Goal: Task Accomplishment & Management: Complete application form

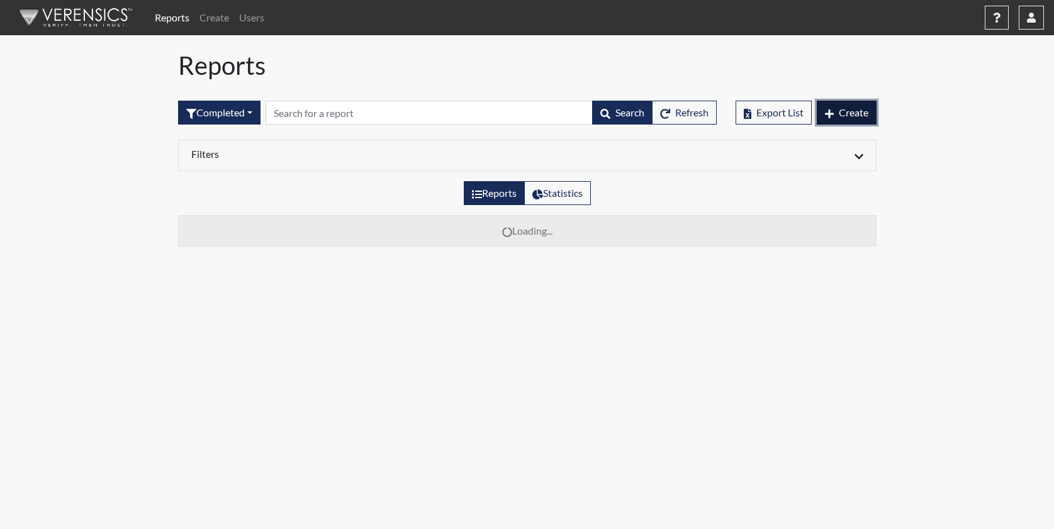
click at [842, 116] on span "Create" at bounding box center [854, 112] width 30 height 12
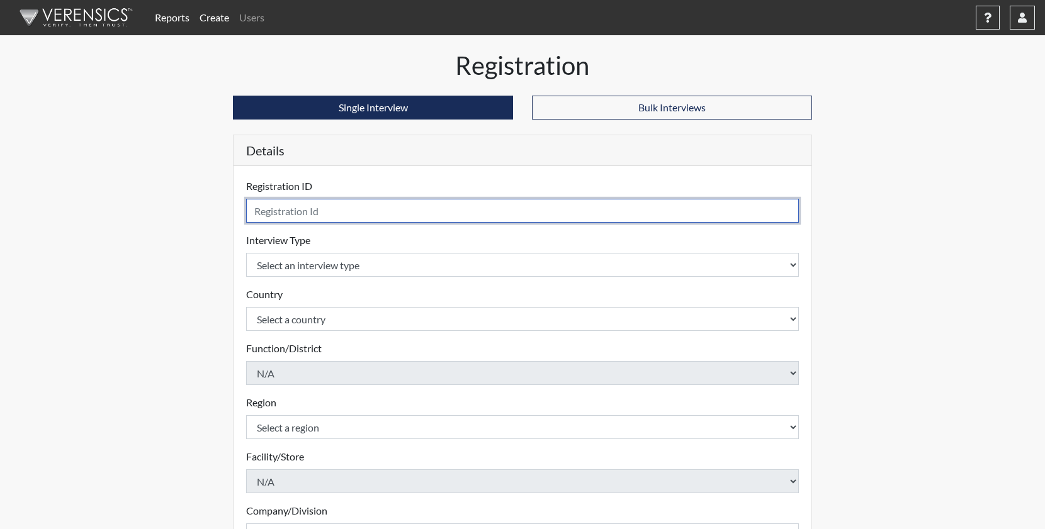
click at [366, 213] on input "text" at bounding box center [522, 211] width 553 height 24
type input "APapadopoulous"
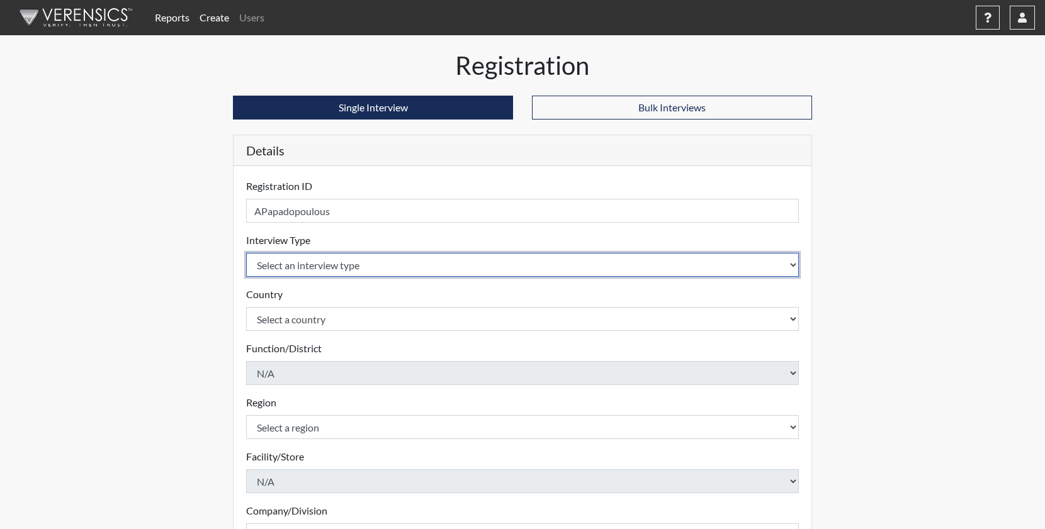
click at [313, 257] on select "Select an interview type Pre-Employment" at bounding box center [522, 265] width 553 height 24
select select "c2470aee-a530-11ea-a930-026c882af335"
click at [246, 253] on select "Select an interview type Pre-Employment" at bounding box center [522, 265] width 553 height 24
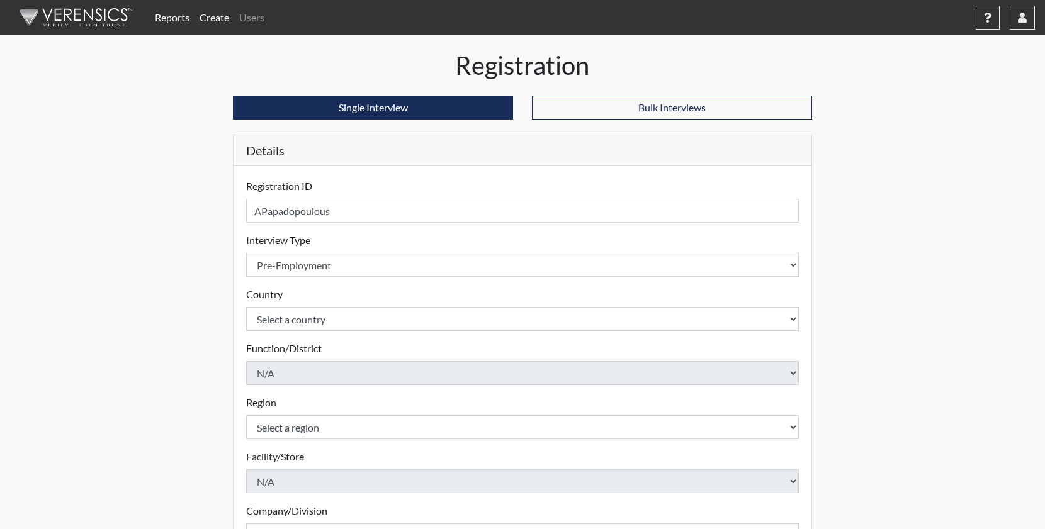
click at [317, 331] on form "Registration ID APapadopoulous Please provide a registration ID. Interview Type…" at bounding box center [522, 404] width 553 height 451
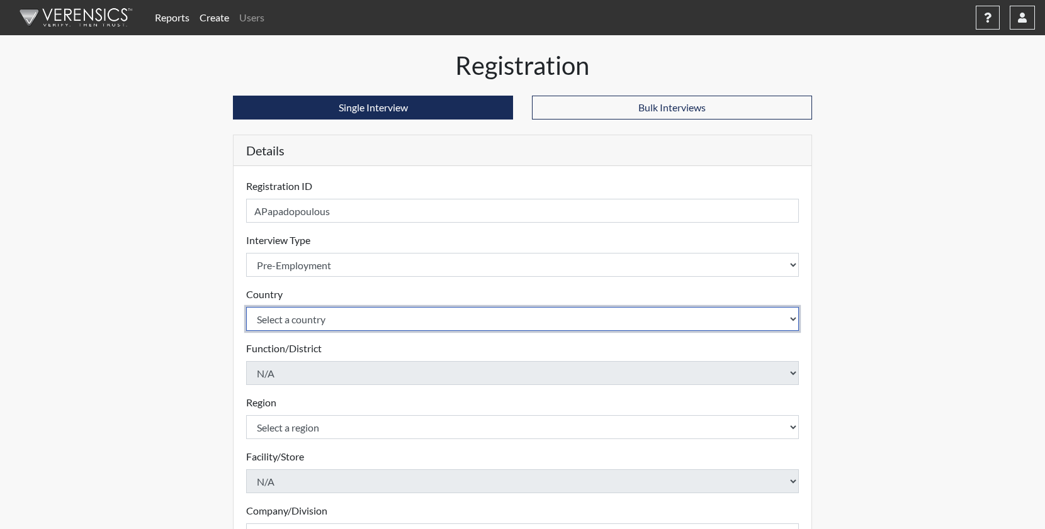
click at [323, 322] on select "Select a country [GEOGRAPHIC_DATA] [GEOGRAPHIC_DATA]" at bounding box center [522, 319] width 553 height 24
select select "united-states-of-[GEOGRAPHIC_DATA]"
click at [246, 307] on select "Select a country [GEOGRAPHIC_DATA] [GEOGRAPHIC_DATA]" at bounding box center [522, 319] width 553 height 24
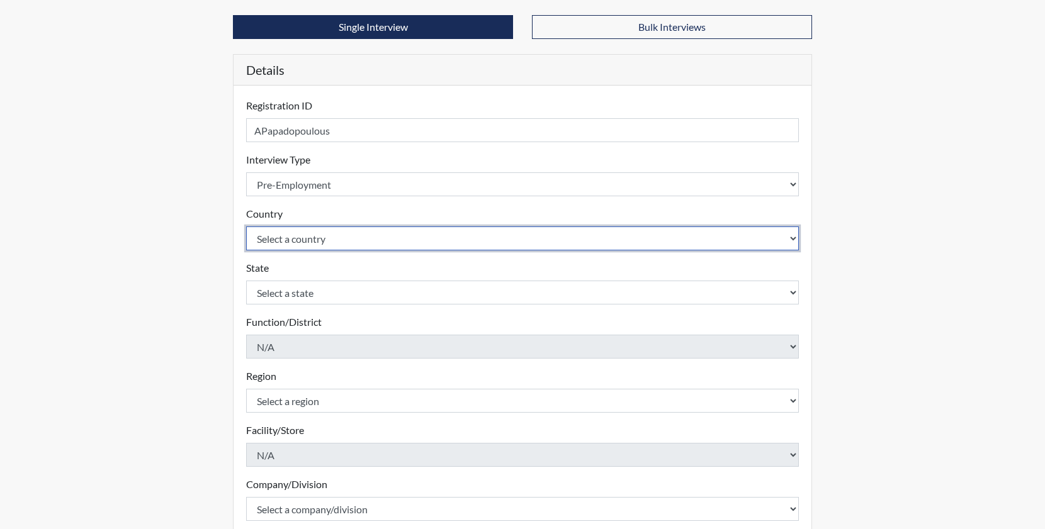
scroll to position [189, 0]
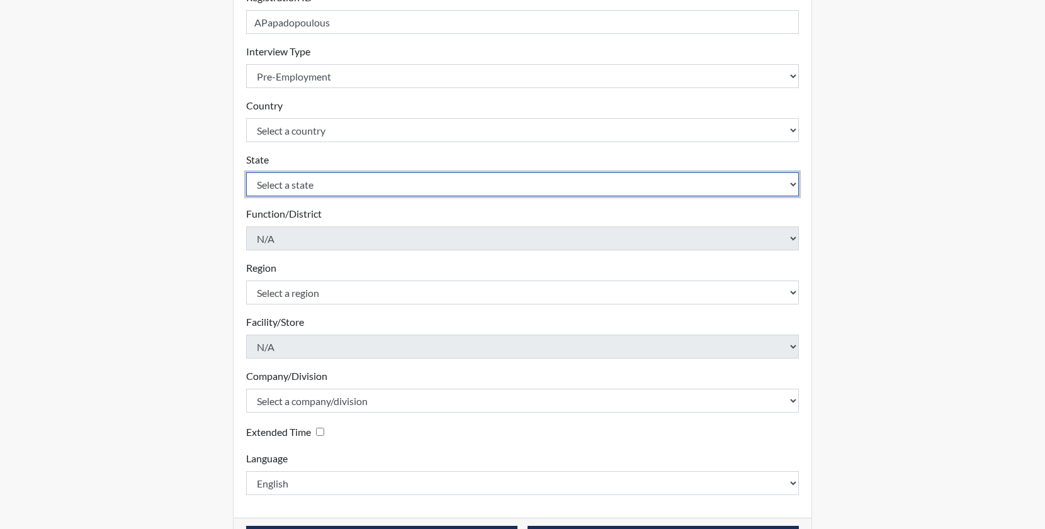
click at [325, 187] on select "Select a state [US_STATE] [US_STATE] [US_STATE] [US_STATE] [US_STATE] [US_STATE…" at bounding box center [522, 184] width 553 height 24
select select "MD"
click at [246, 172] on select "Select a state [US_STATE] [US_STATE] [US_STATE] [US_STATE] [US_STATE] [US_STATE…" at bounding box center [522, 184] width 553 height 24
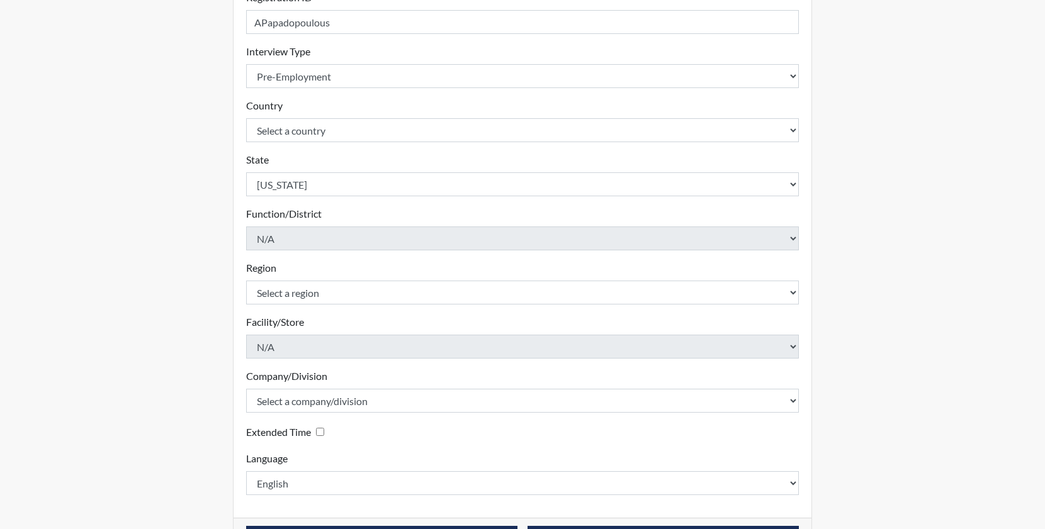
click at [146, 286] on div "Reports Create Users Help Center × Verensics Best Practices How to successfully…" at bounding box center [522, 192] width 1045 height 762
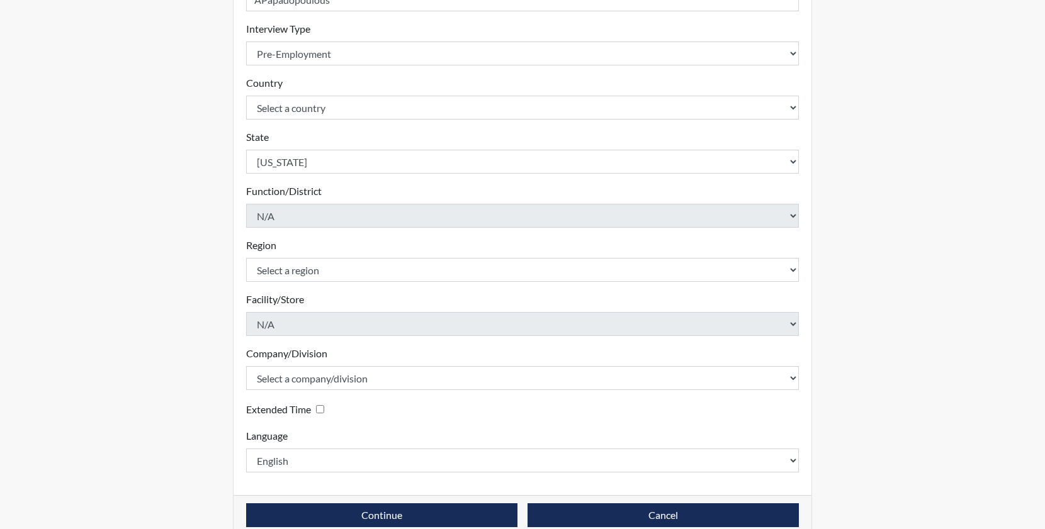
scroll to position [233, 0]
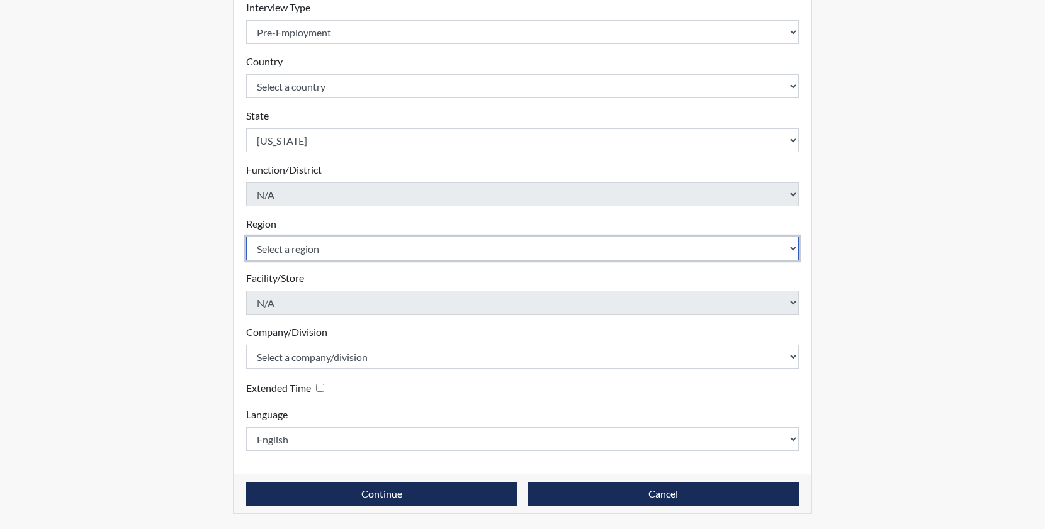
click at [303, 254] on select "Select a region [GEOGRAPHIC_DATA]" at bounding box center [522, 249] width 553 height 24
select select "d73e6870-864b-4b2f-a342-3d2bbe351c20"
click at [246, 237] on select "Select a region [GEOGRAPHIC_DATA]" at bounding box center [522, 249] width 553 height 24
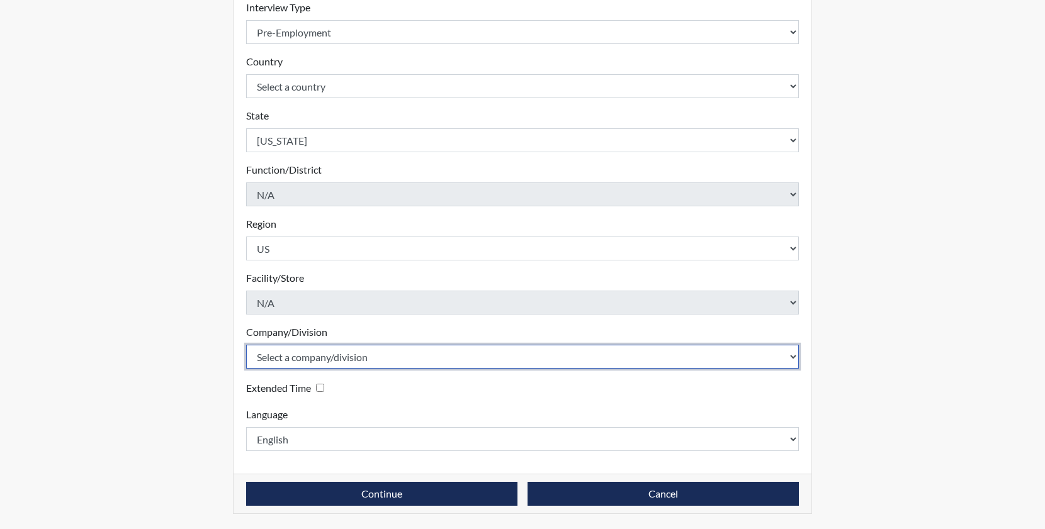
click at [329, 358] on select "Select a company/division Amuddle EVER Elephant Essay GlendaInc INNER Lionheart…" at bounding box center [522, 357] width 553 height 24
select select "e92f1d68-17ba-4258-a75c-a7ef54b42f1b"
click at [246, 345] on select "Select a company/division Amuddle EVER Elephant Essay GlendaInc INNER Lionheart…" at bounding box center [522, 357] width 553 height 24
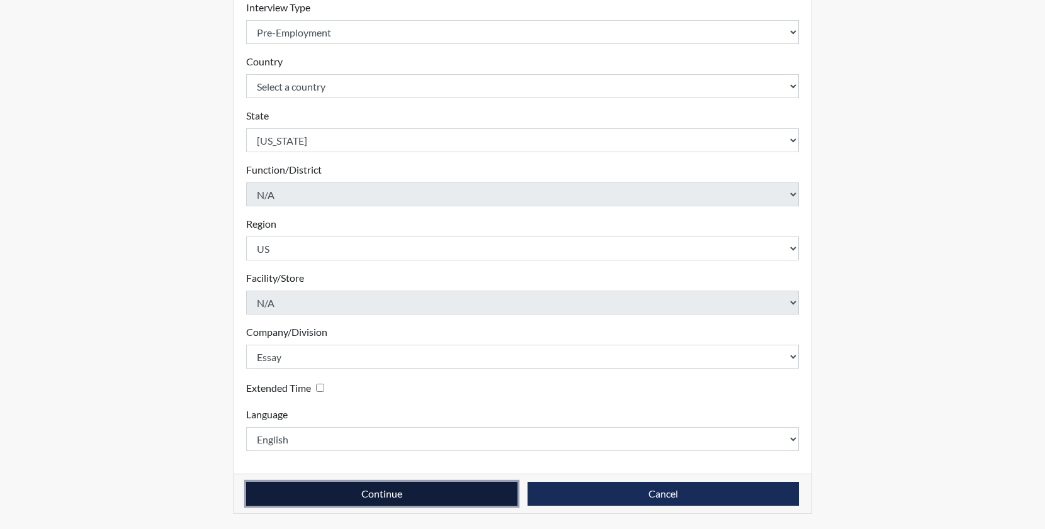
click at [368, 495] on button "Continue" at bounding box center [381, 494] width 271 height 24
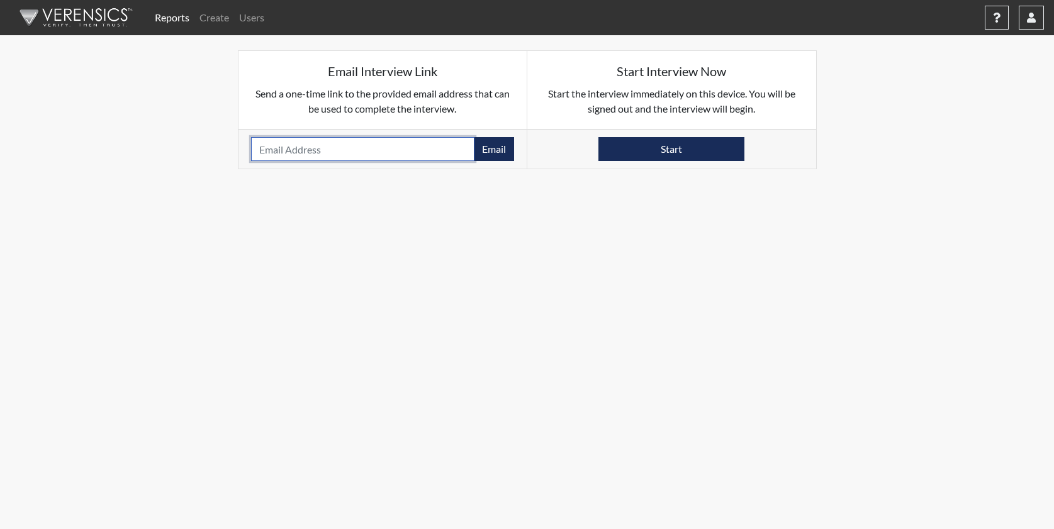
click at [371, 151] on input "email" at bounding box center [363, 149] width 224 height 24
paste input "a.r.papadopoulos@gmail.com"
type input "a.r.papadopoulos@gmail.com"
click at [486, 152] on button "Email" at bounding box center [494, 149] width 40 height 24
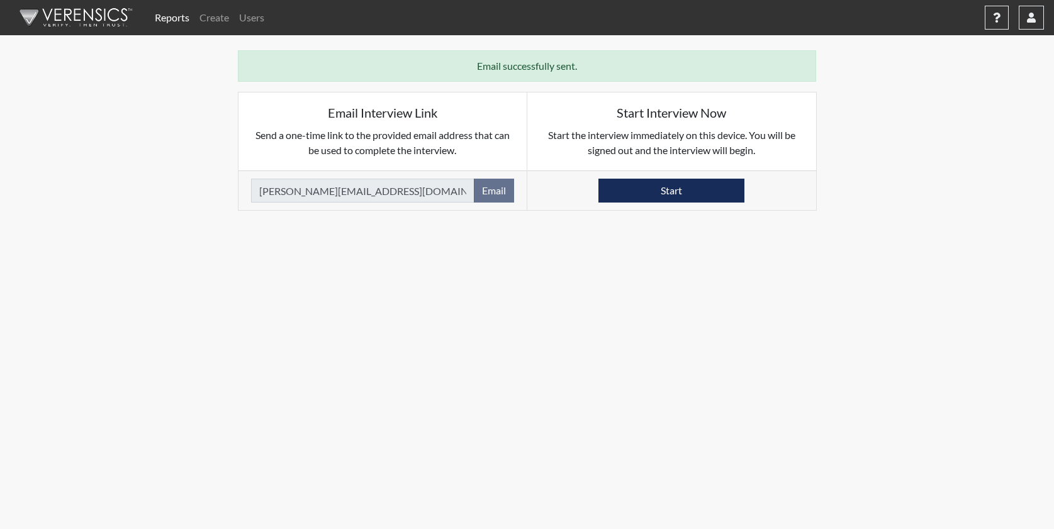
click at [184, 18] on link "Reports" at bounding box center [172, 17] width 45 height 25
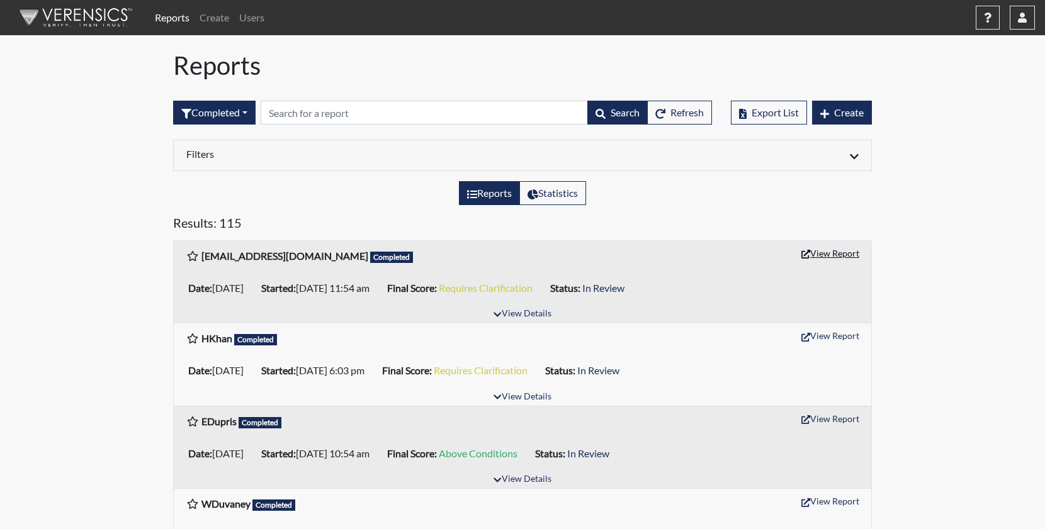
click at [833, 248] on button "View Report" at bounding box center [830, 254] width 69 height 20
click at [232, 112] on button "Completed" at bounding box center [214, 113] width 82 height 24
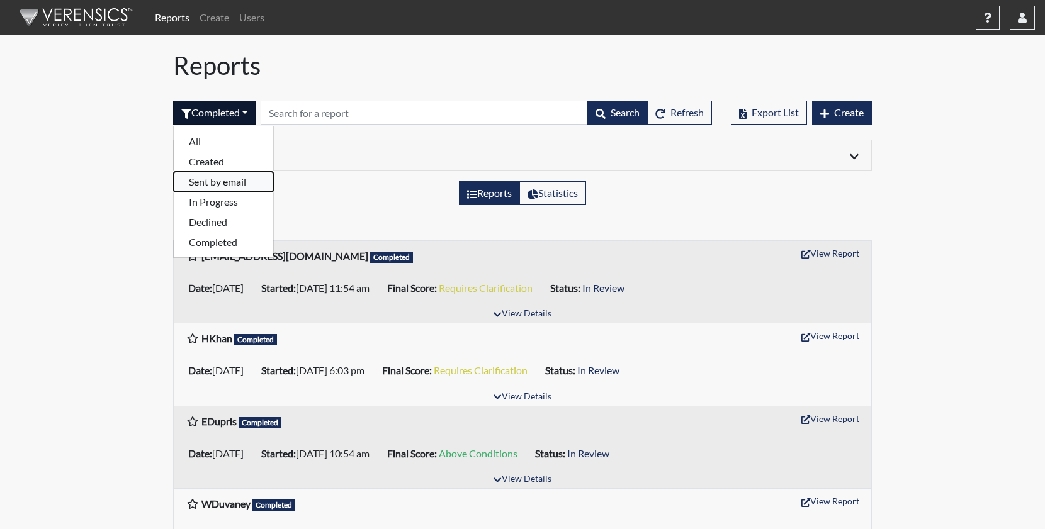
click at [237, 175] on button "Sent by email" at bounding box center [223, 182] width 99 height 20
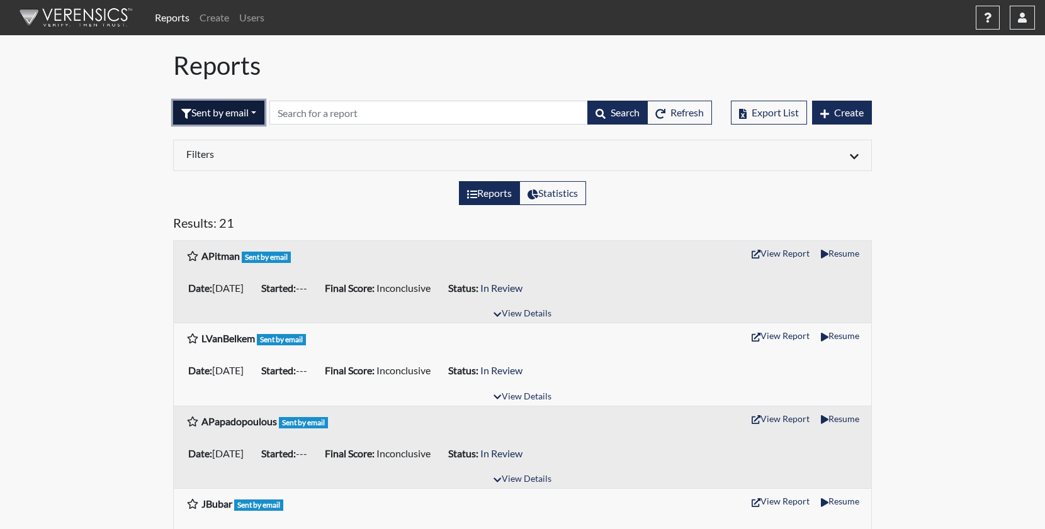
click at [219, 115] on button "Sent by email" at bounding box center [218, 113] width 91 height 24
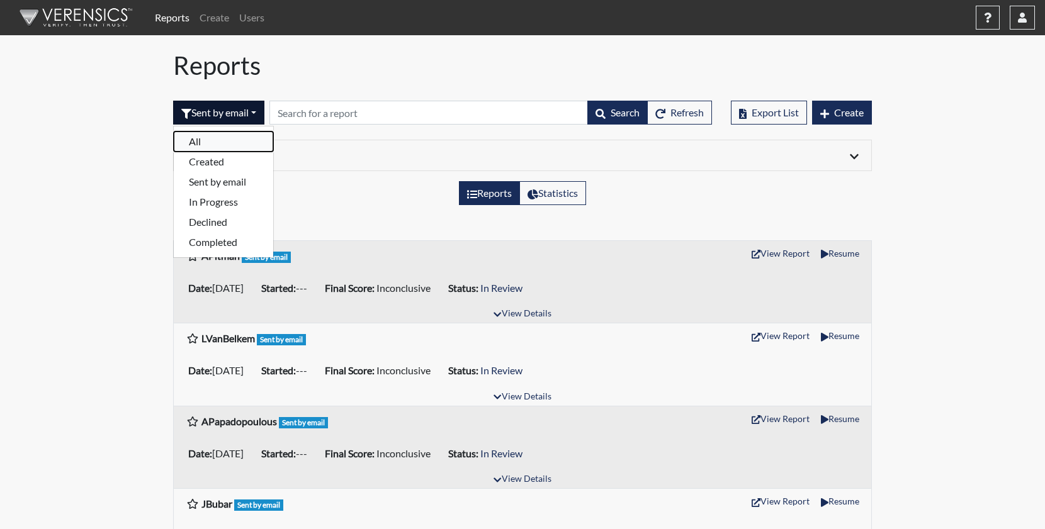
click at [223, 143] on button "All" at bounding box center [223, 142] width 99 height 20
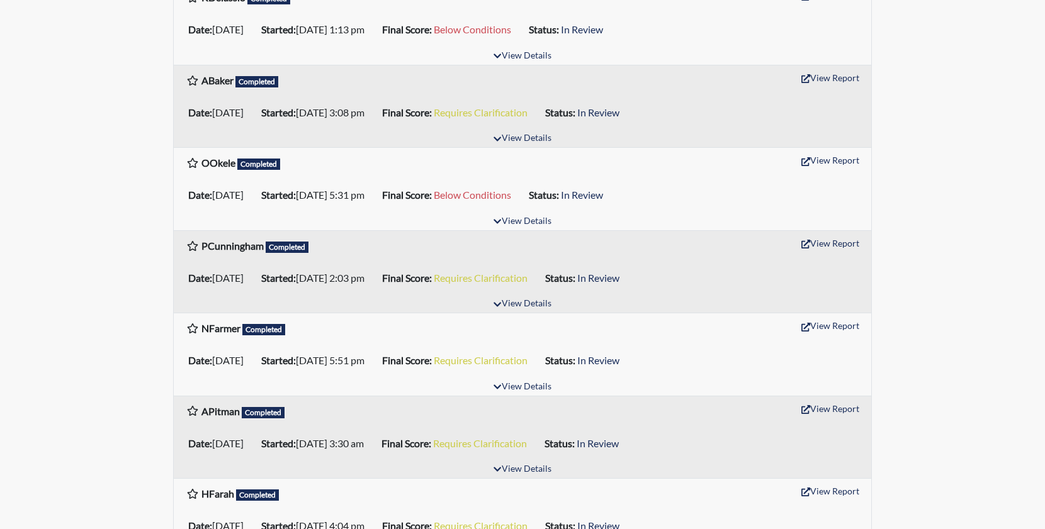
scroll to position [881, 0]
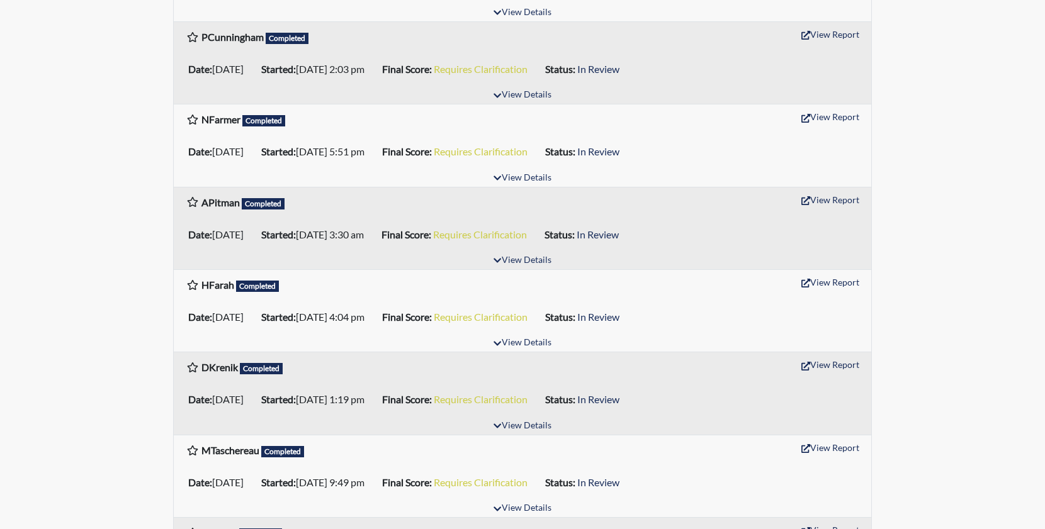
click at [11, 149] on div "Reports Create Users Help Center × Verensics Best Practices How to successfully…" at bounding box center [522, 300] width 1045 height 2363
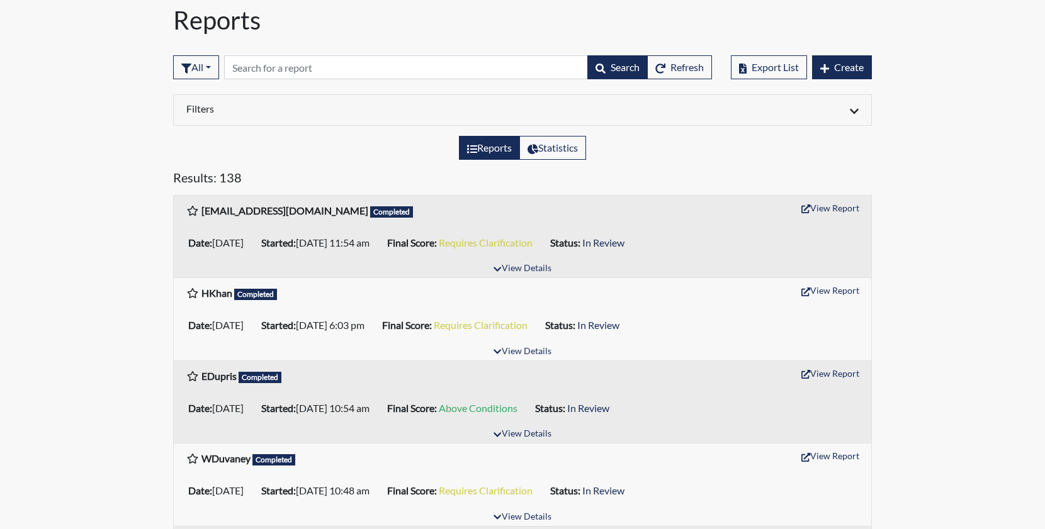
scroll to position [0, 0]
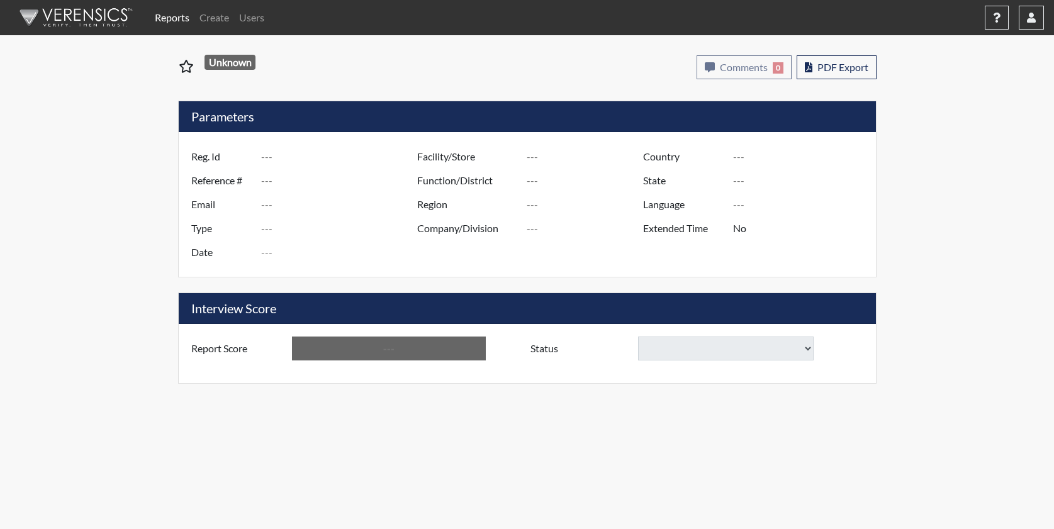
type input "[EMAIL_ADDRESS][DOMAIN_NAME]"
type input "51195"
type input "[EMAIL_ADDRESS][DOMAIN_NAME]"
type input "Pre-Employment"
type input "[DATE]"
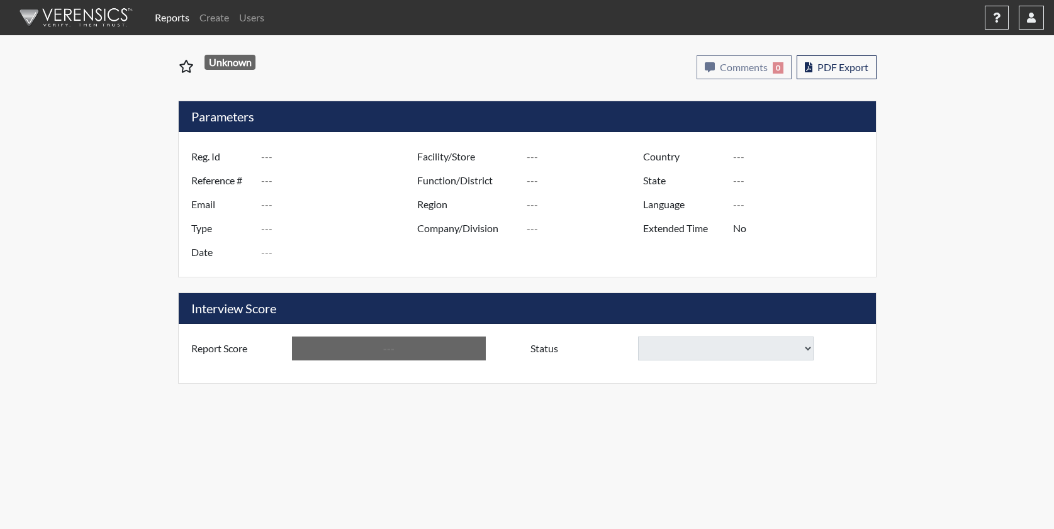
type input "US"
type input "GlendaInc"
type input "[GEOGRAPHIC_DATA]"
type input "[US_STATE]"
type input "English"
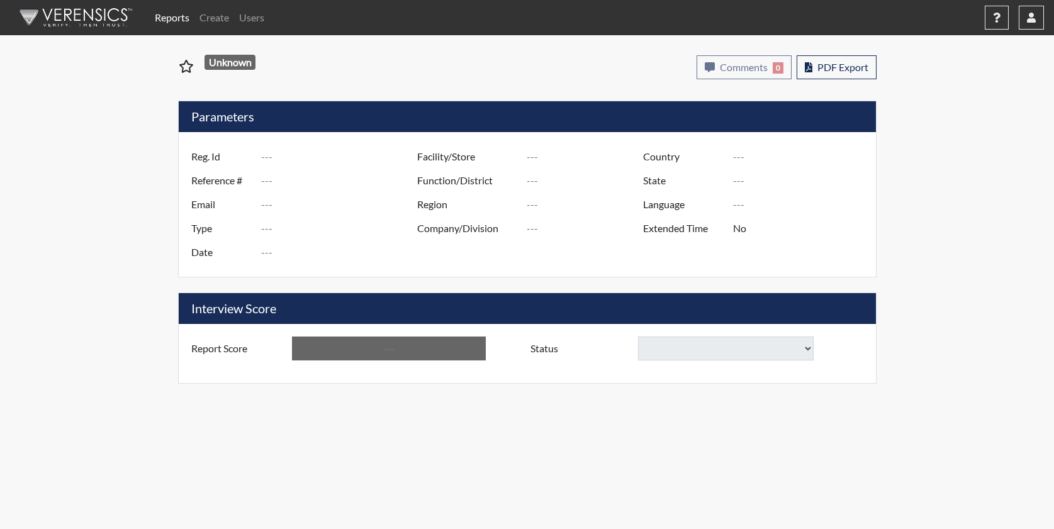
type input "Requires Clarification"
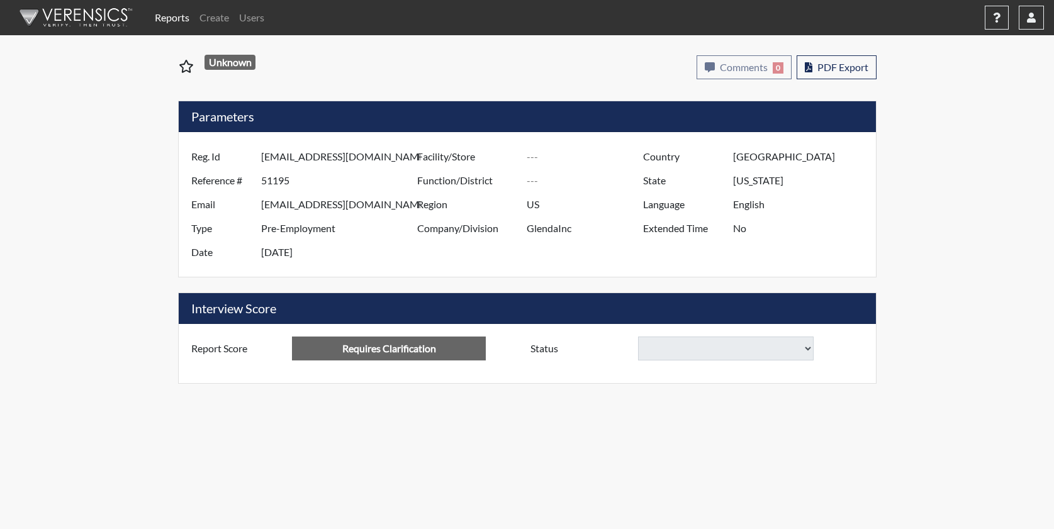
select select
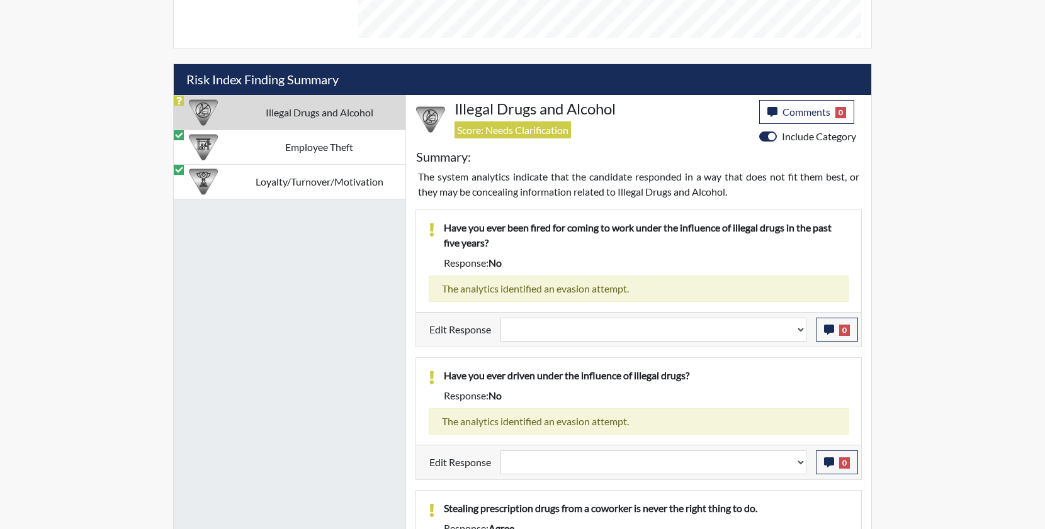
scroll to position [782, 0]
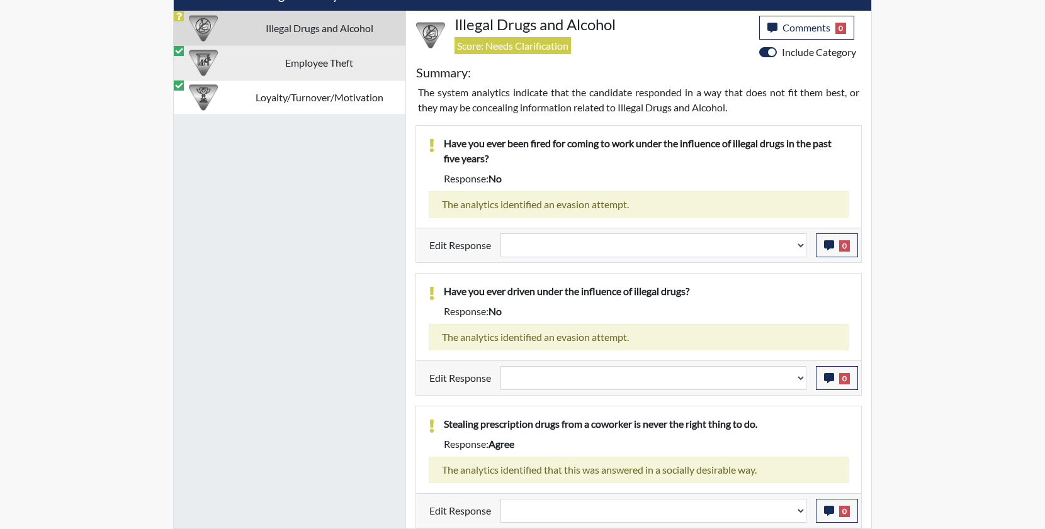
click at [332, 65] on td "Employee Theft" at bounding box center [319, 62] width 172 height 35
select select
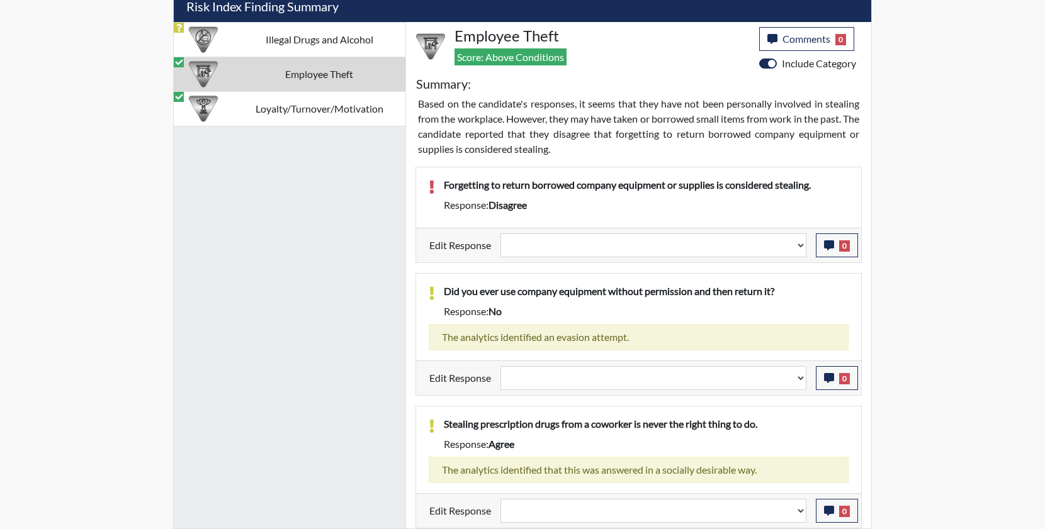
scroll to position [771, 0]
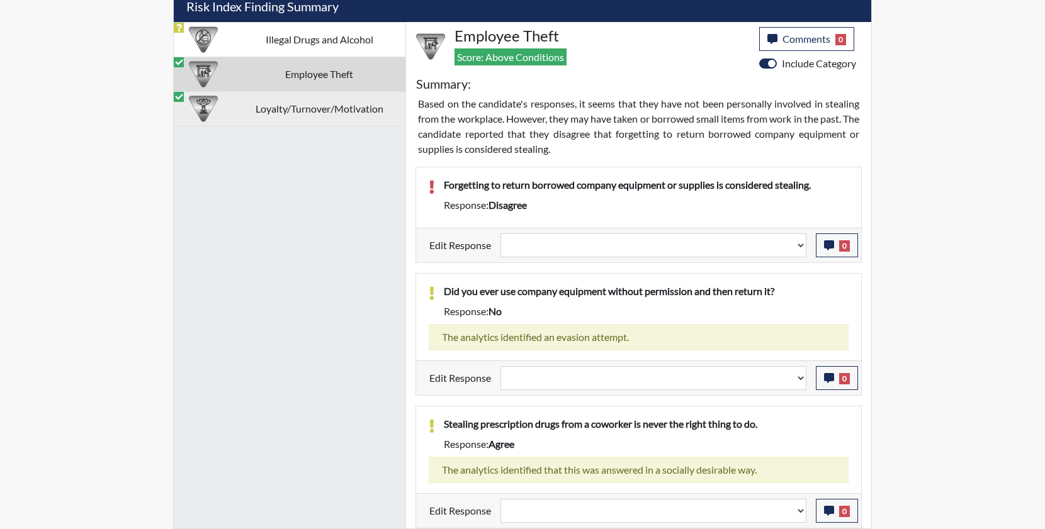
click at [346, 112] on td "Loyalty/Turnover/Motivation" at bounding box center [319, 108] width 172 height 35
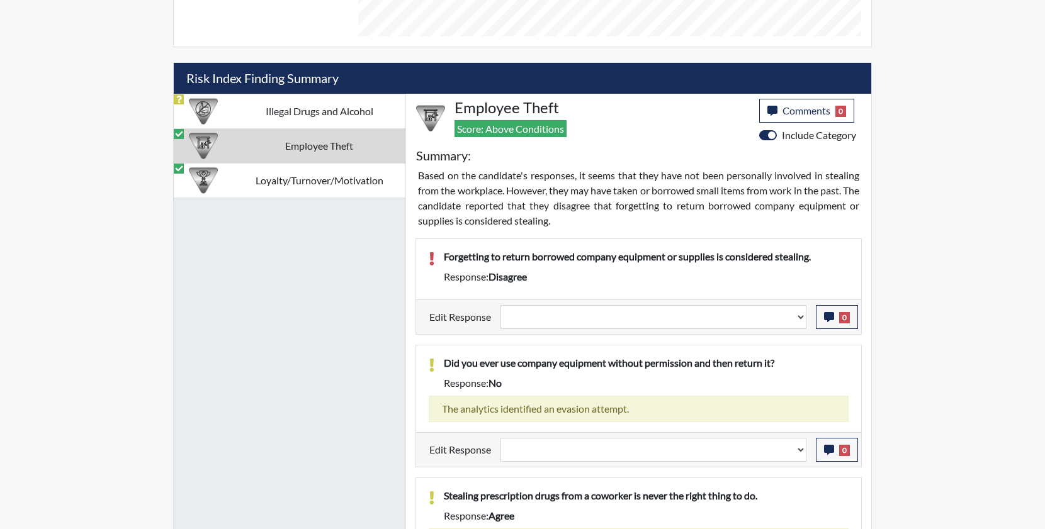
select select
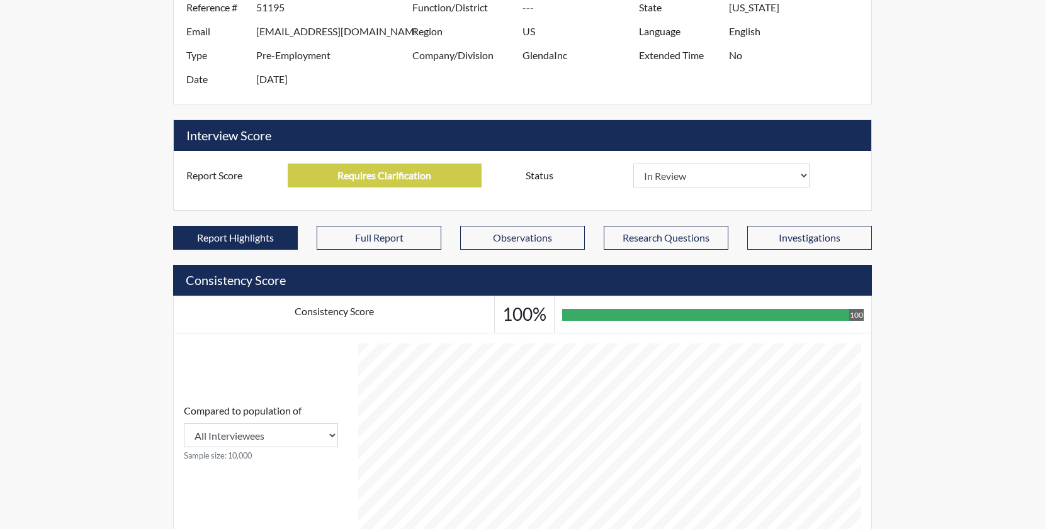
scroll to position [7, 0]
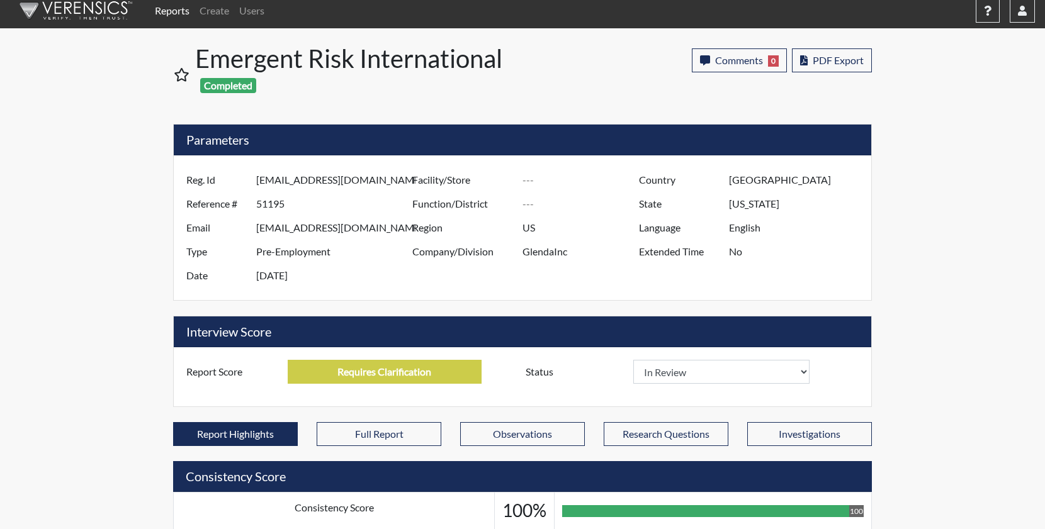
click at [179, 14] on link "Reports" at bounding box center [172, 10] width 45 height 25
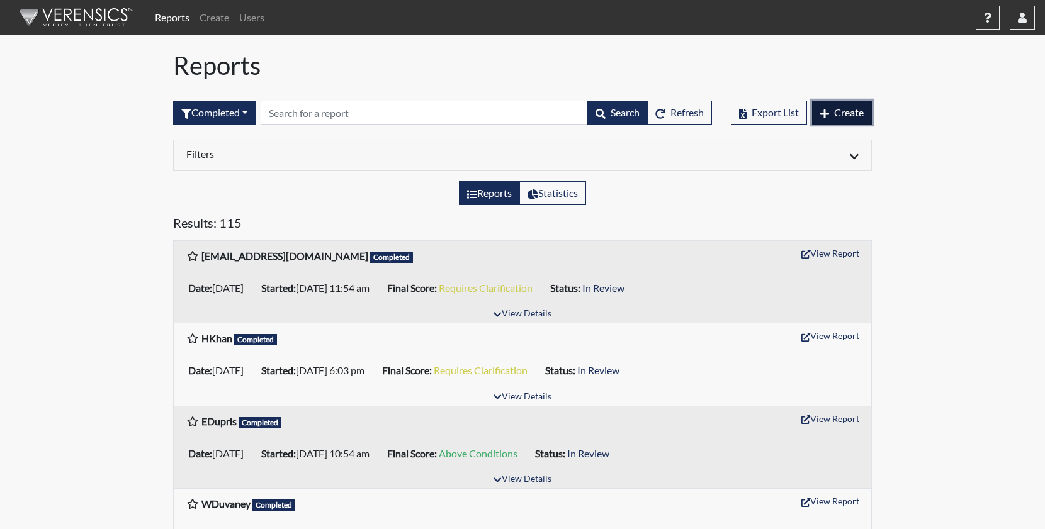
click at [846, 114] on span "Create" at bounding box center [849, 112] width 30 height 12
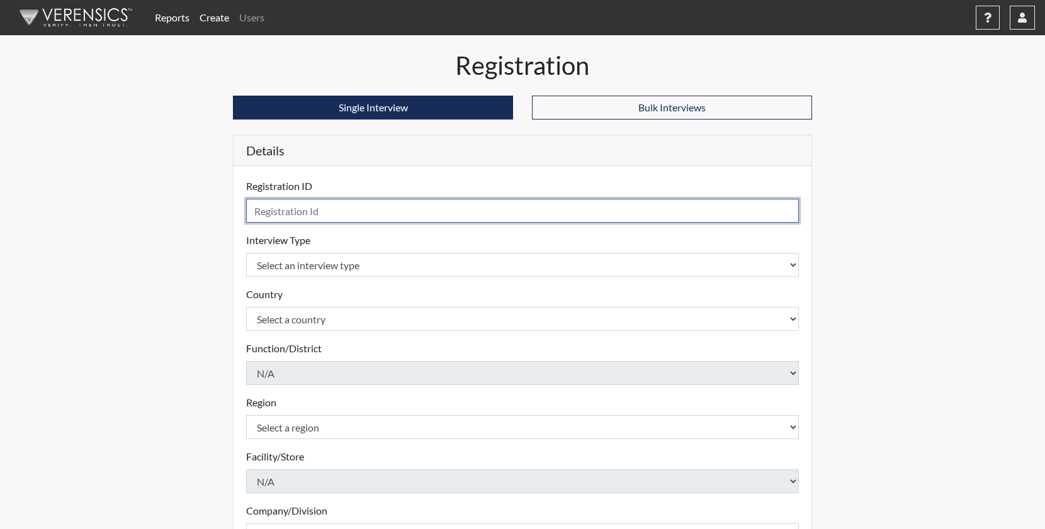
click at [442, 218] on input "text" at bounding box center [522, 211] width 553 height 24
type input "LVanBelkem"
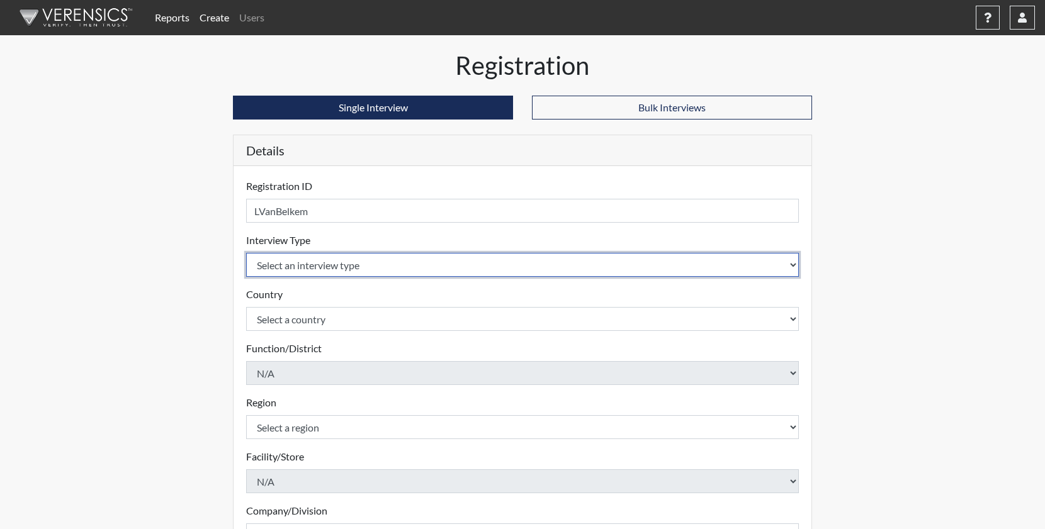
click at [401, 264] on select "Select an interview type Pre-Employment" at bounding box center [522, 265] width 553 height 24
select select "c2470aee-a530-11ea-a930-026c882af335"
click at [246, 253] on select "Select an interview type Pre-Employment" at bounding box center [522, 265] width 553 height 24
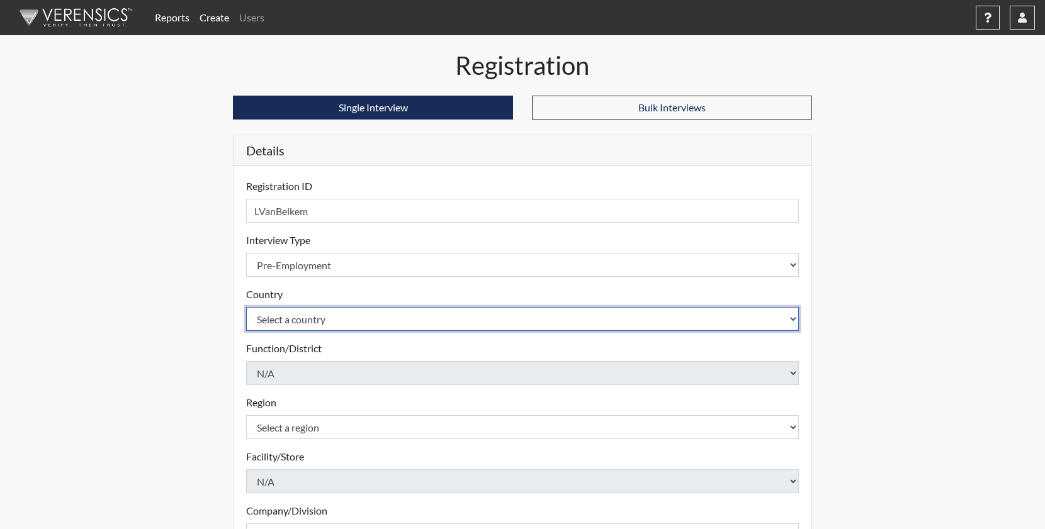
click at [373, 322] on select "Select a country [GEOGRAPHIC_DATA] [GEOGRAPHIC_DATA]" at bounding box center [522, 319] width 553 height 24
select select "united-states-of-[GEOGRAPHIC_DATA]"
click at [246, 307] on select "Select a country [GEOGRAPHIC_DATA] [GEOGRAPHIC_DATA]" at bounding box center [522, 319] width 553 height 24
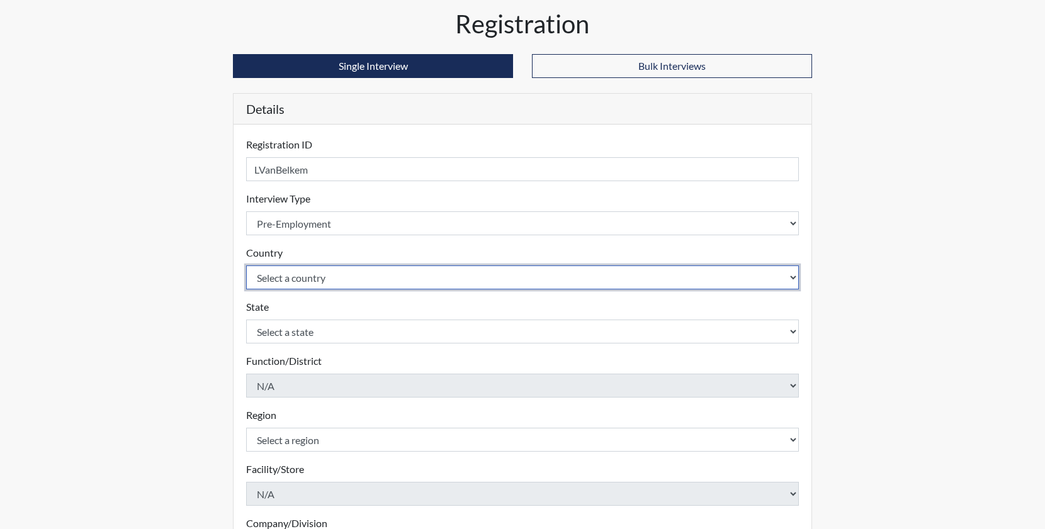
scroll to position [63, 0]
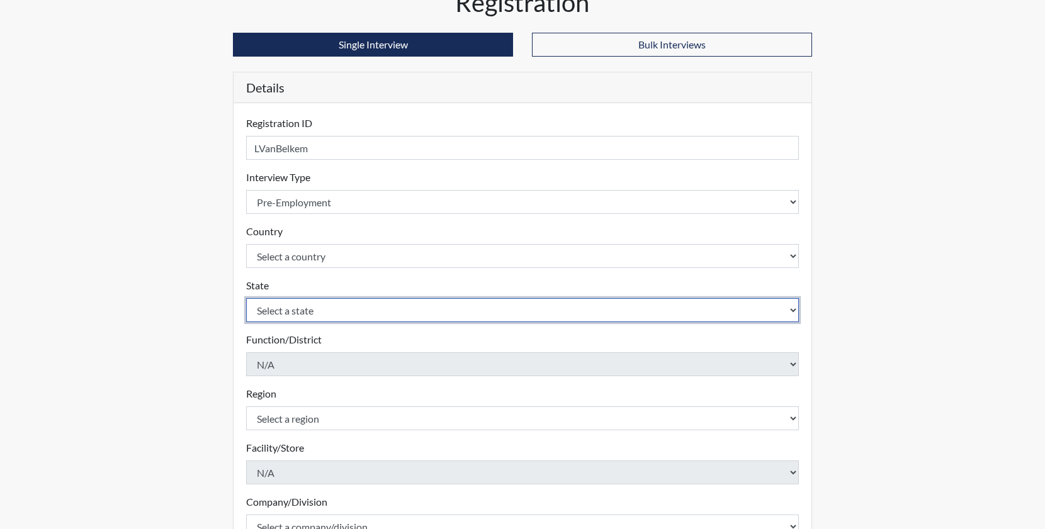
click at [291, 308] on select "Select a state [US_STATE] [US_STATE] [US_STATE] [US_STATE] [US_STATE] [US_STATE…" at bounding box center [522, 310] width 553 height 24
select select "MN"
click at [246, 298] on select "Select a state [US_STATE] [US_STATE] [US_STATE] [US_STATE] [US_STATE] [US_STATE…" at bounding box center [522, 310] width 553 height 24
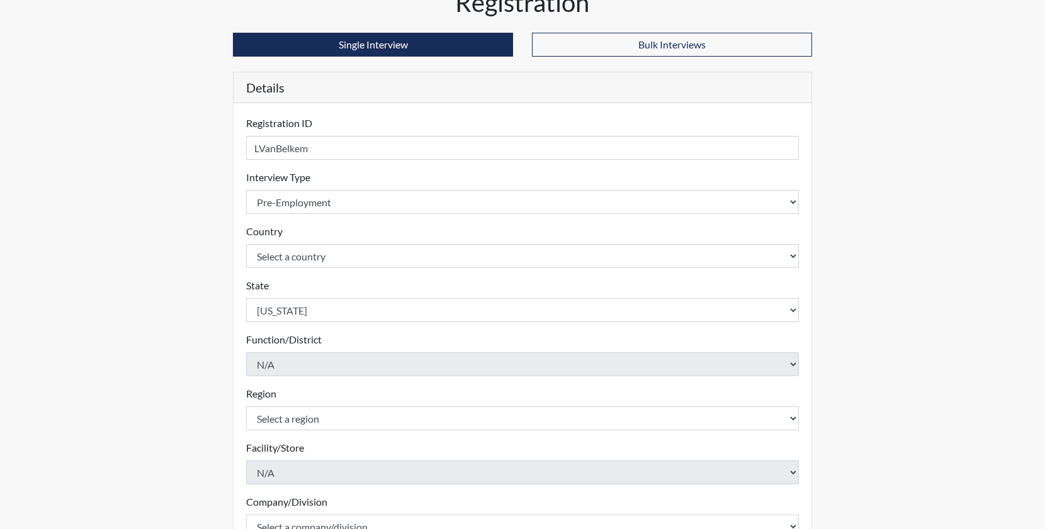
click at [157, 131] on div "Reports Create Users Help Center × Verensics Best Practices How to successfully…" at bounding box center [522, 318] width 1045 height 762
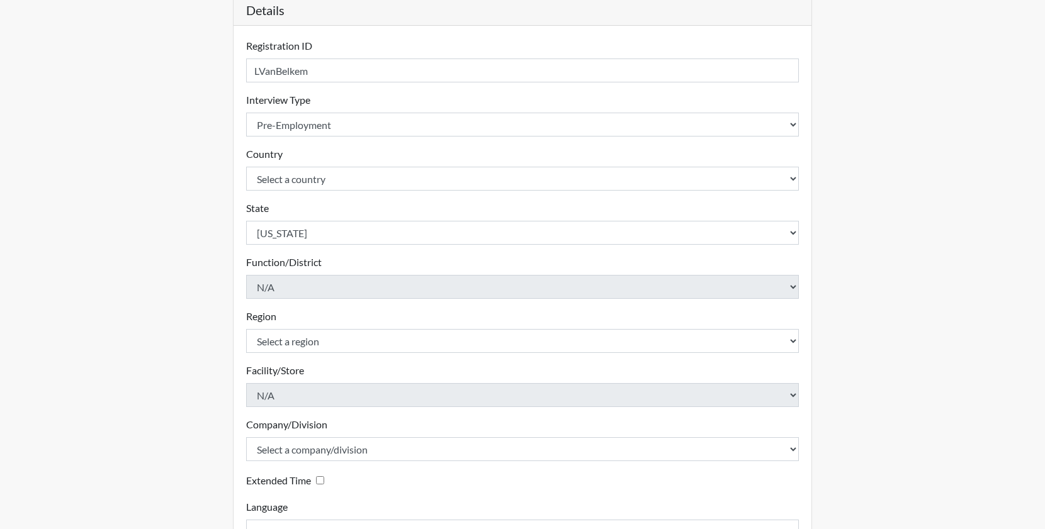
scroll to position [233, 0]
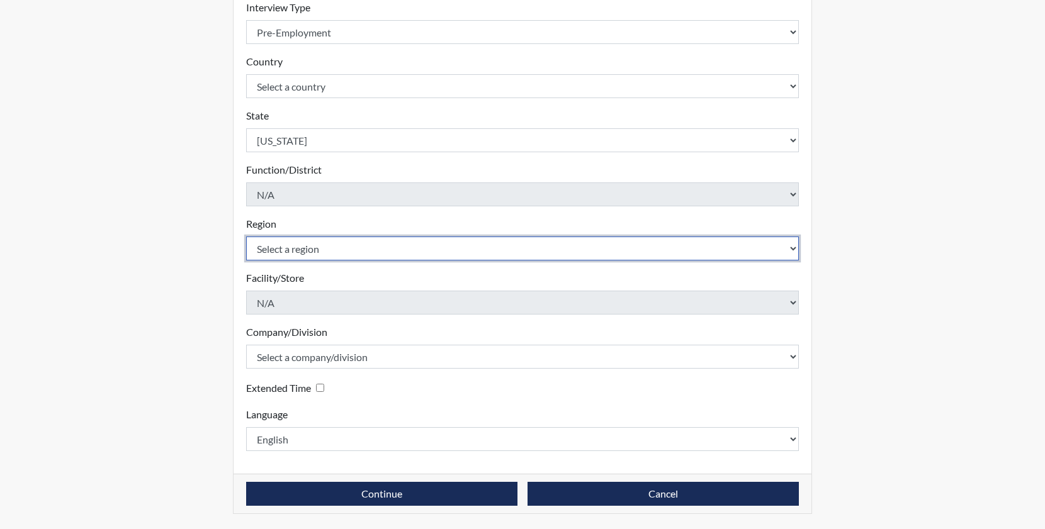
click at [342, 249] on select "Select a region [GEOGRAPHIC_DATA]" at bounding box center [522, 249] width 553 height 24
select select "d73e6870-864b-4b2f-a342-3d2bbe351c20"
click at [246, 237] on select "Select a region [GEOGRAPHIC_DATA]" at bounding box center [522, 249] width 553 height 24
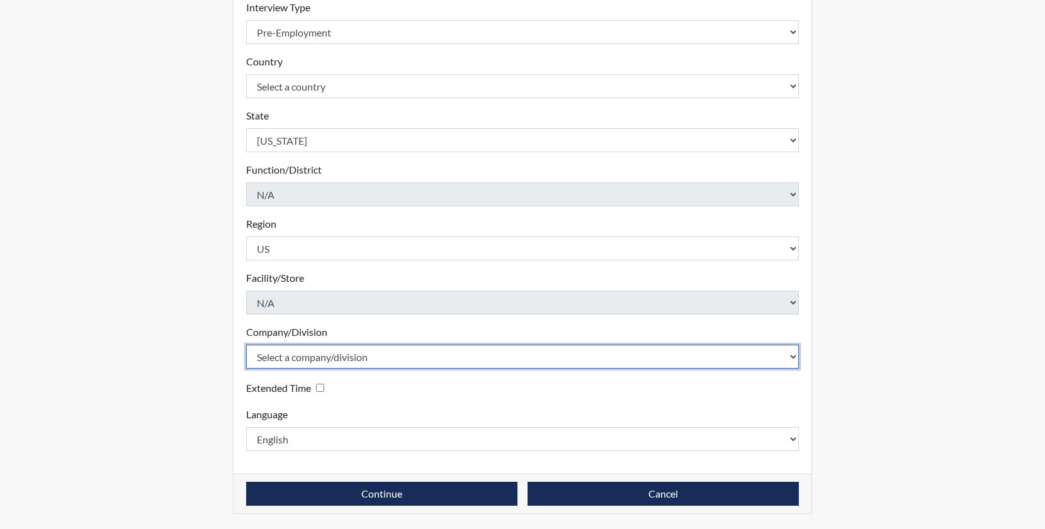
click at [347, 365] on select "Select a company/division Amuddle EVER Elephant Essay GlendaInc INNER Lionheart…" at bounding box center [522, 357] width 553 height 24
select select "e92f1d68-17ba-4258-a75c-a7ef54b42f1b"
click at [246, 345] on select "Select a company/division Amuddle EVER Elephant Essay GlendaInc INNER Lionheart…" at bounding box center [522, 357] width 553 height 24
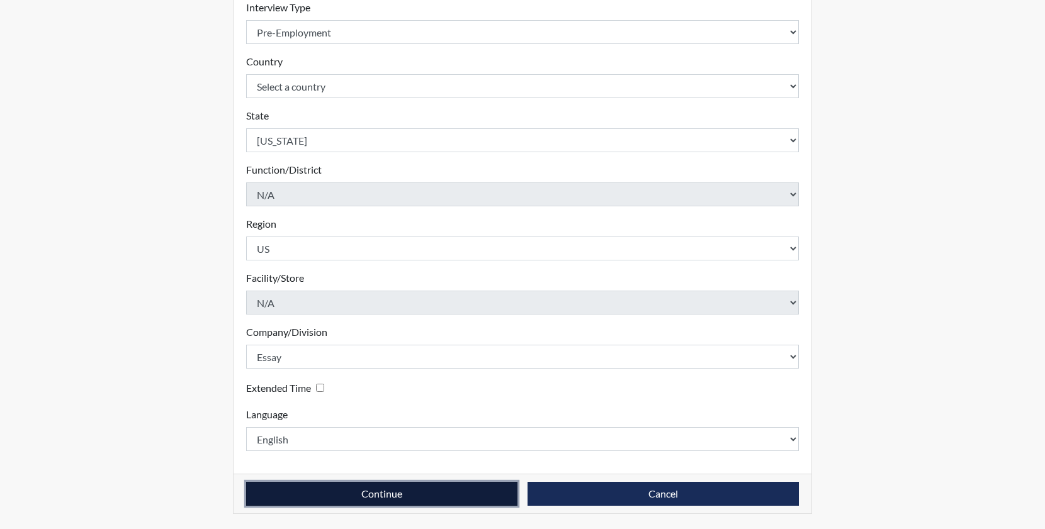
click at [386, 495] on button "Continue" at bounding box center [381, 494] width 271 height 24
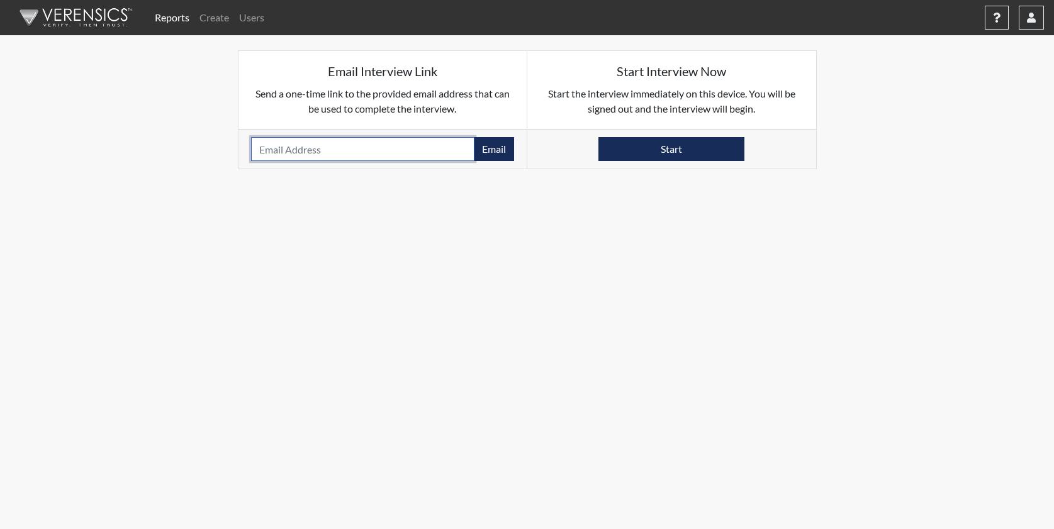
click at [366, 152] on input "email" at bounding box center [363, 149] width 224 height 24
paste input "[EMAIL_ADDRESS][PERSON_NAME][DOMAIN_NAME]"
type input "[EMAIL_ADDRESS][PERSON_NAME][DOMAIN_NAME]"
click at [492, 152] on button "Email" at bounding box center [494, 149] width 40 height 24
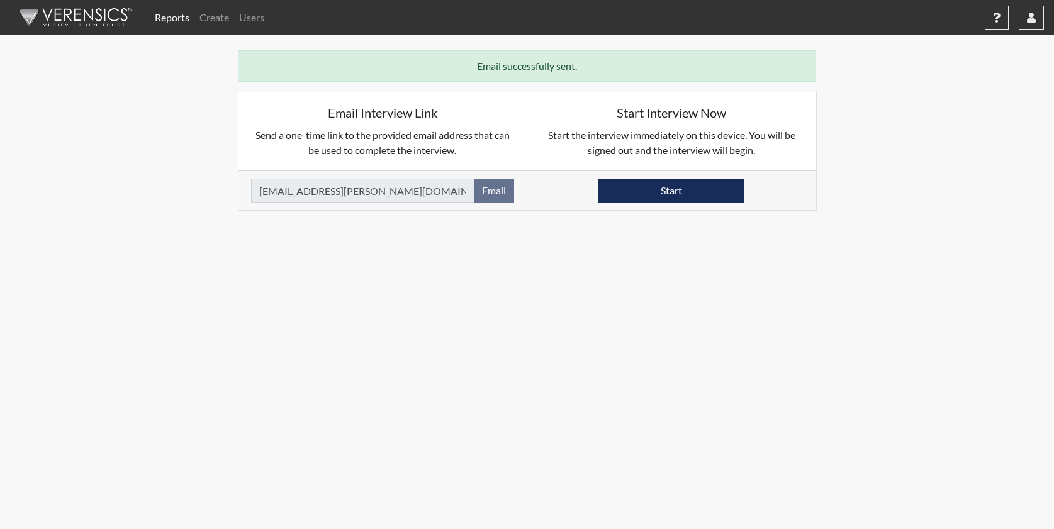
click at [171, 14] on link "Reports" at bounding box center [172, 17] width 45 height 25
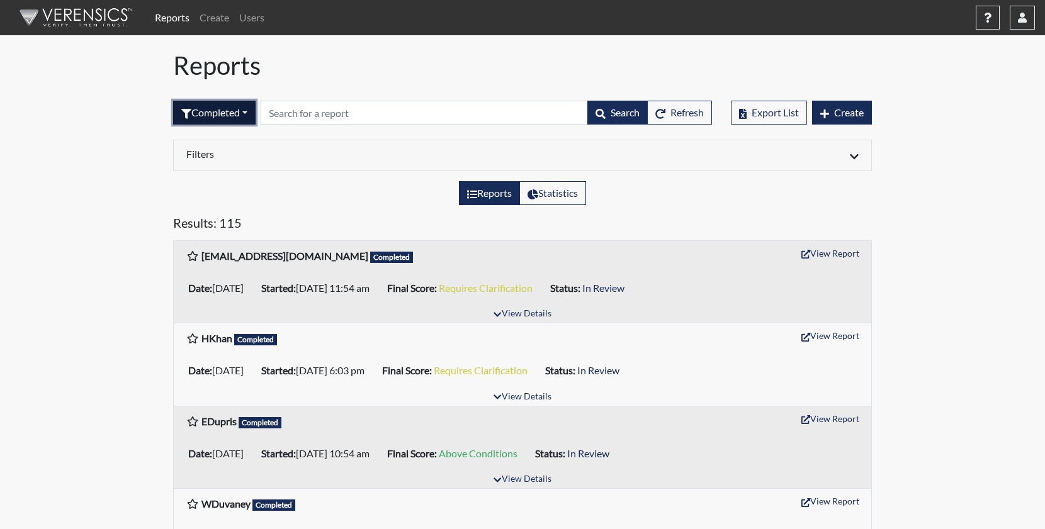
click at [244, 116] on button "Completed" at bounding box center [214, 113] width 82 height 24
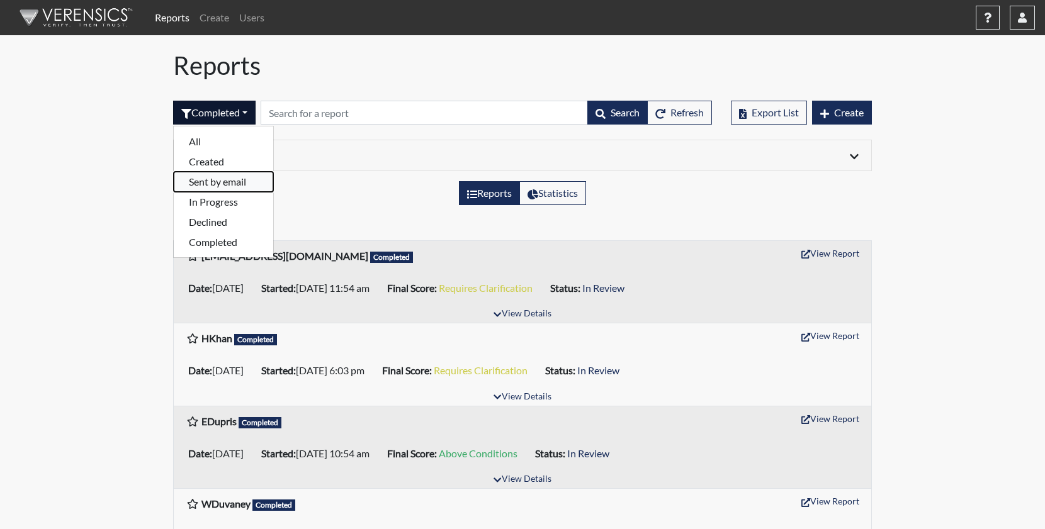
click at [229, 184] on button "Sent by email" at bounding box center [223, 182] width 99 height 20
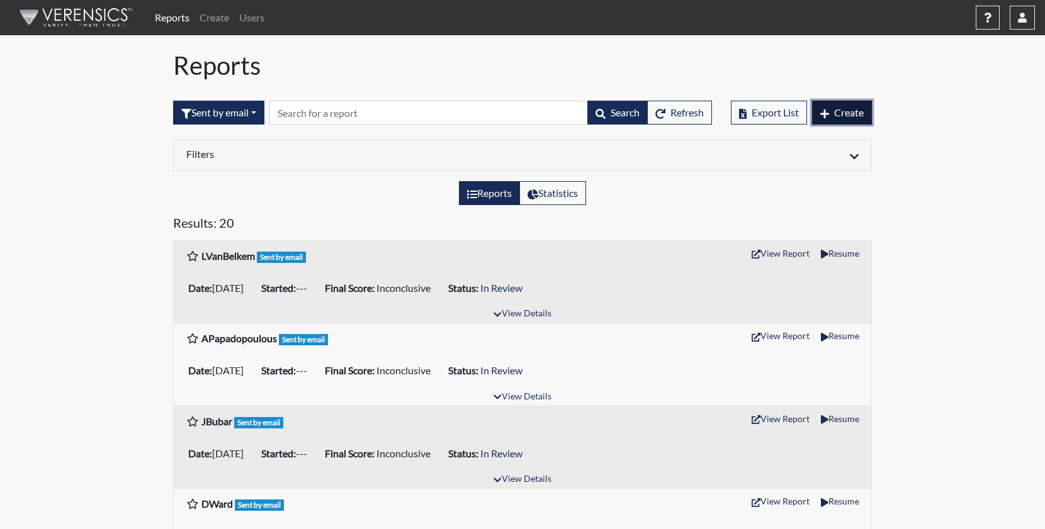
click at [826, 111] on icon "button" at bounding box center [824, 114] width 9 height 10
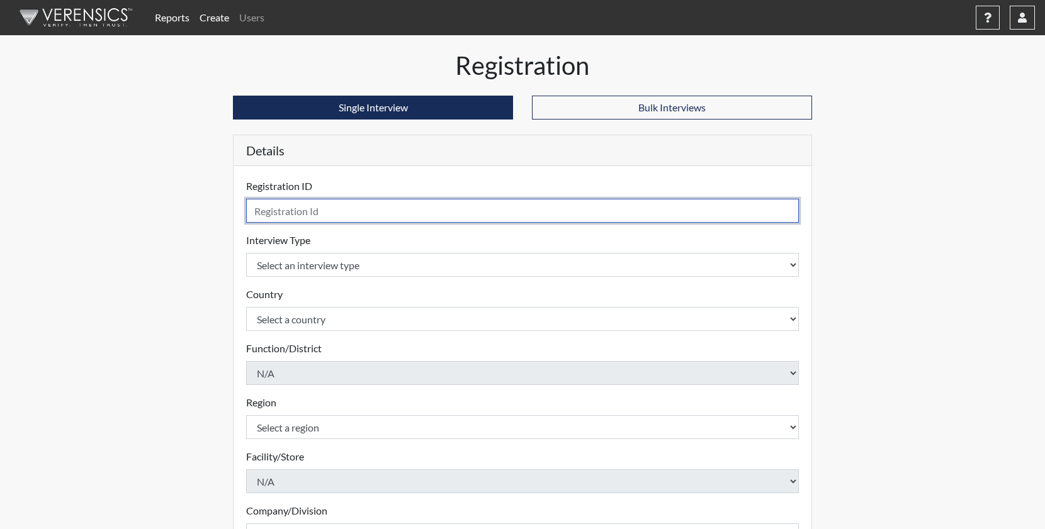
drag, startPoint x: 480, startPoint y: 222, endPoint x: 480, endPoint y: 213, distance: 8.8
click at [480, 216] on input "text" at bounding box center [522, 211] width 553 height 24
type input "APitman"
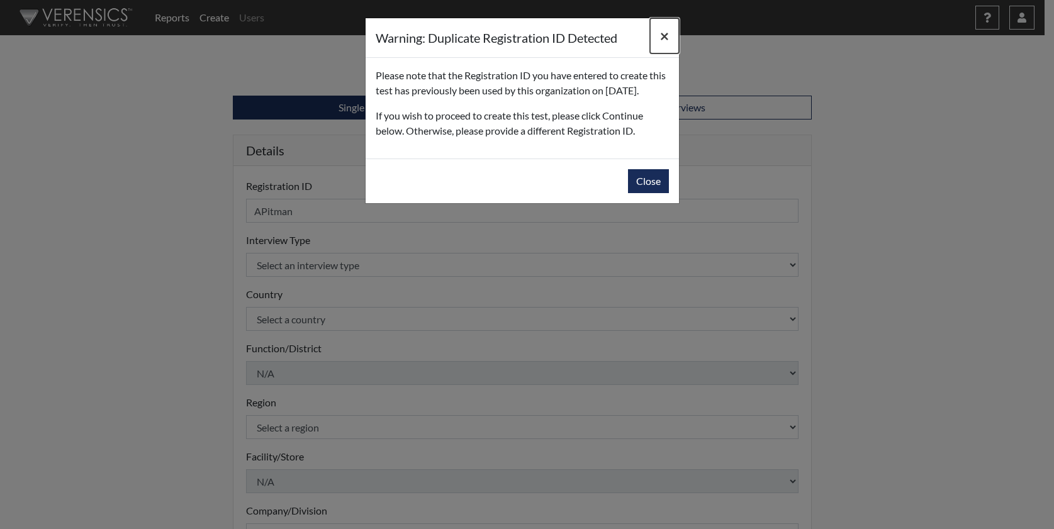
click at [658, 31] on button "×" at bounding box center [664, 35] width 29 height 35
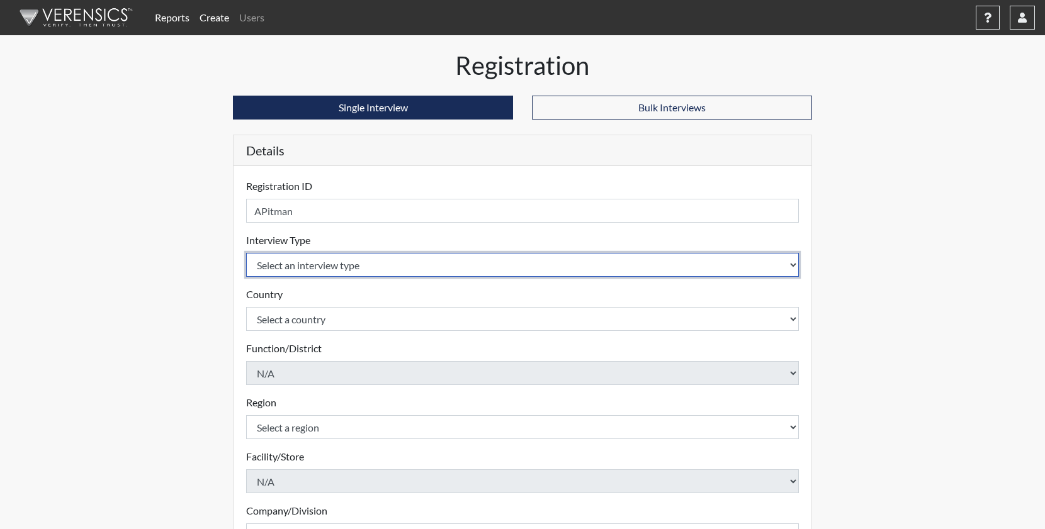
click at [285, 267] on select "Select an interview type Pre-Employment" at bounding box center [522, 265] width 553 height 24
select select "c2470aee-a530-11ea-a930-026c882af335"
click at [246, 253] on select "Select an interview type Pre-Employment" at bounding box center [522, 265] width 553 height 24
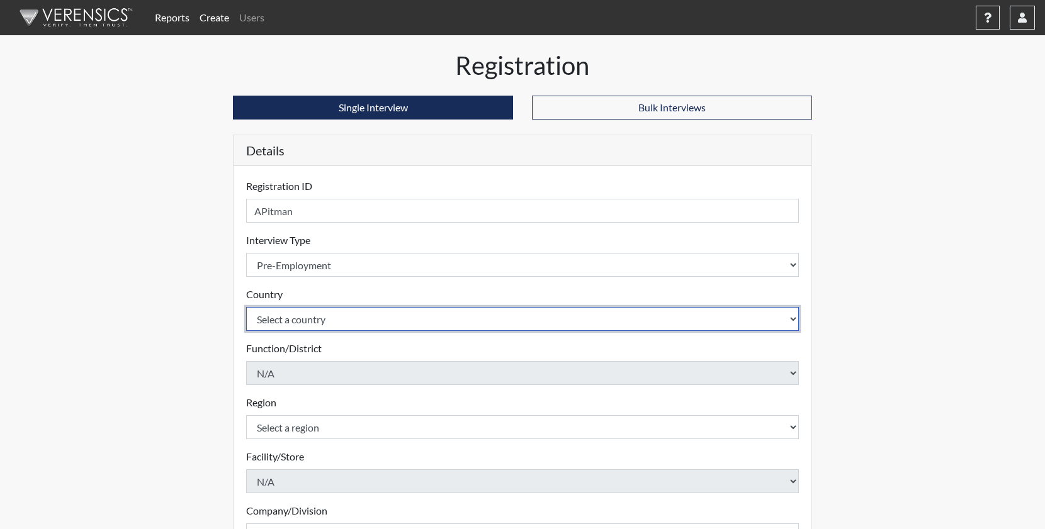
click at [309, 318] on select "Select a country [GEOGRAPHIC_DATA] [GEOGRAPHIC_DATA]" at bounding box center [522, 319] width 553 height 24
select select "united-states-of-[GEOGRAPHIC_DATA]"
click at [246, 307] on select "Select a country [GEOGRAPHIC_DATA] [GEOGRAPHIC_DATA]" at bounding box center [522, 319] width 553 height 24
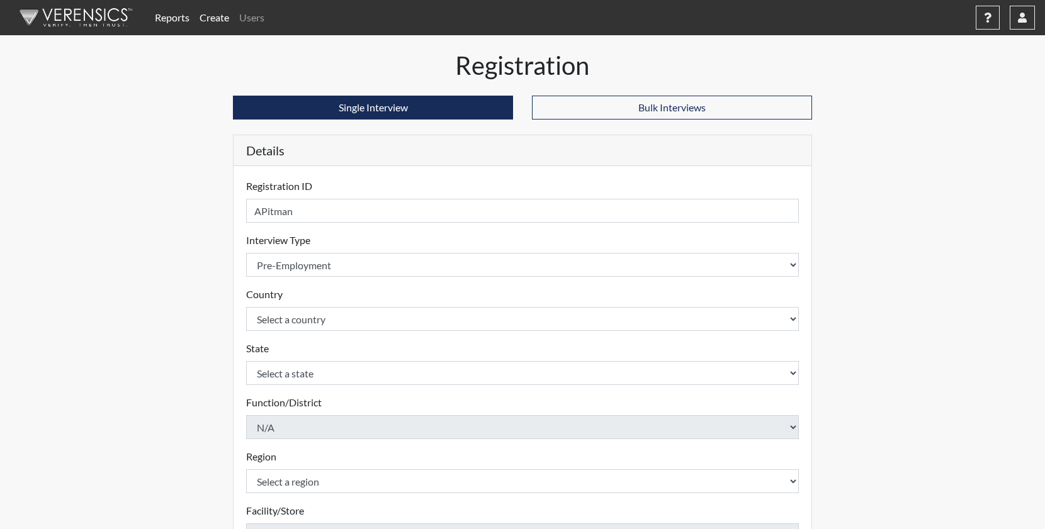
drag, startPoint x: 117, startPoint y: 279, endPoint x: 140, endPoint y: 279, distance: 22.7
click at [125, 279] on div "Reports Create Users Help Center × Verensics Best Practices How to successfully…" at bounding box center [522, 381] width 1045 height 762
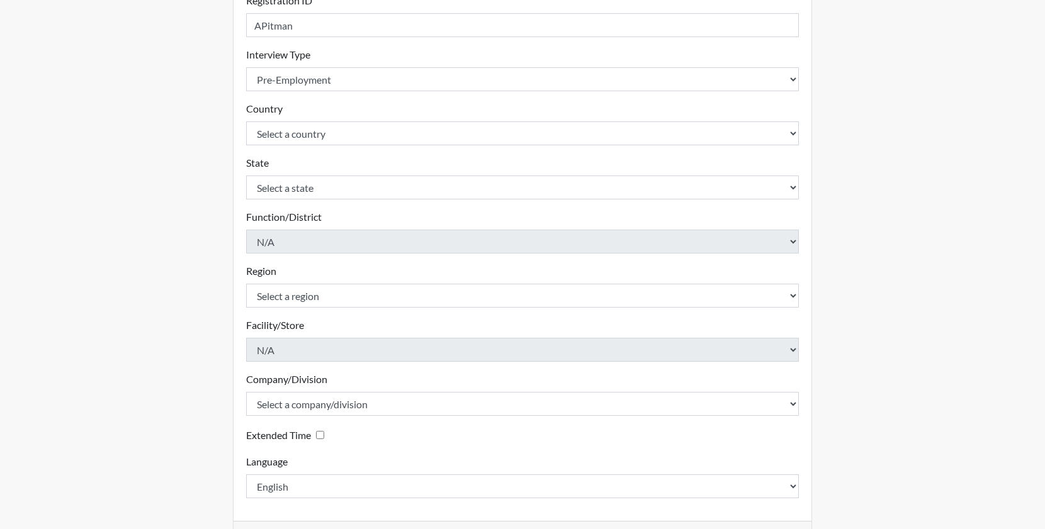
scroll to position [189, 0]
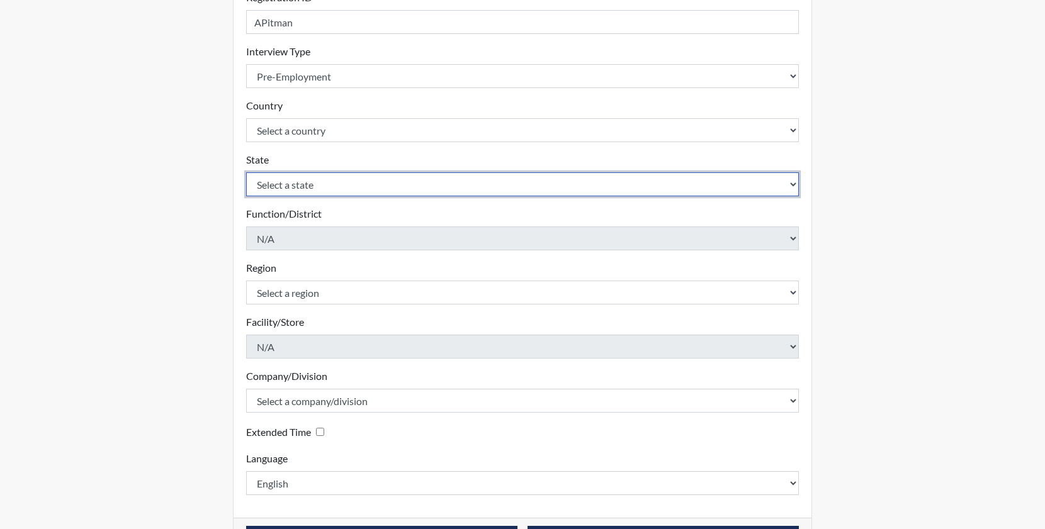
click at [311, 193] on select "Select a state [US_STATE] [US_STATE] [US_STATE] [US_STATE] [US_STATE] [US_STATE…" at bounding box center [522, 184] width 553 height 24
select select "MN"
click at [246, 172] on select "Select a state [US_STATE] [US_STATE] [US_STATE] [US_STATE] [US_STATE] [US_STATE…" at bounding box center [522, 184] width 553 height 24
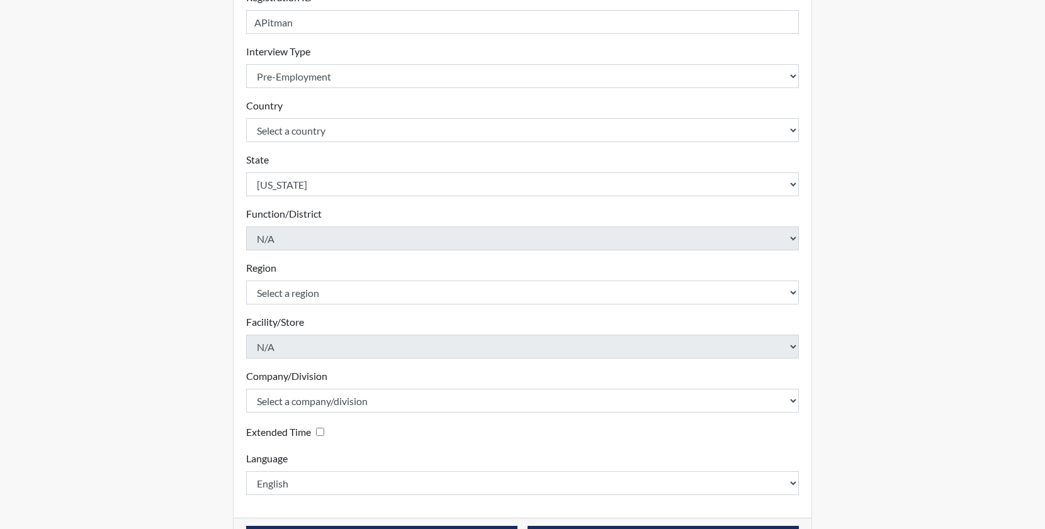
click at [188, 210] on div "Registration Single Interview Bulk Interviews Details Registration ID APitman P…" at bounding box center [522, 218] width 717 height 712
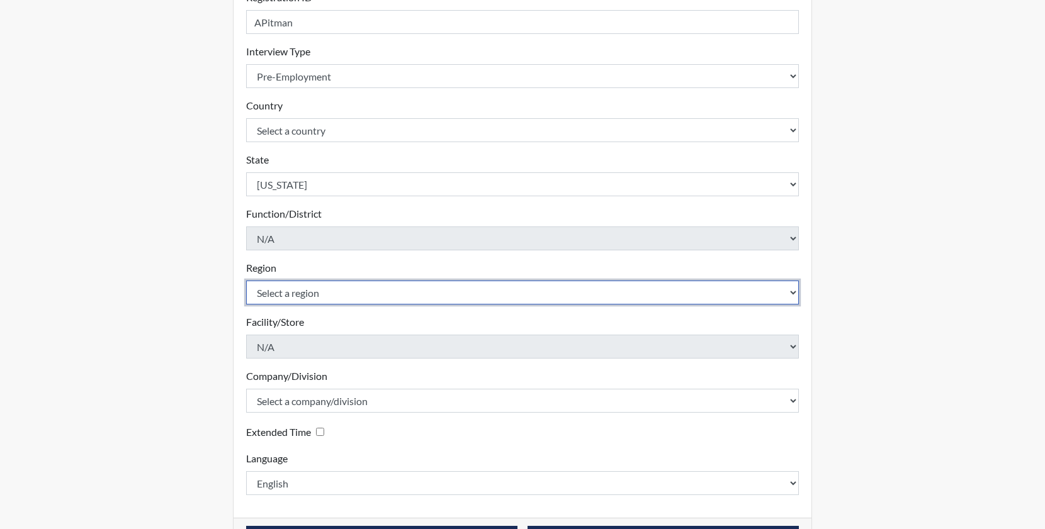
click at [339, 291] on select "Select a region [GEOGRAPHIC_DATA]" at bounding box center [522, 293] width 553 height 24
select select "d73e6870-864b-4b2f-a342-3d2bbe351c20"
click at [246, 281] on select "Select a region [GEOGRAPHIC_DATA]" at bounding box center [522, 293] width 553 height 24
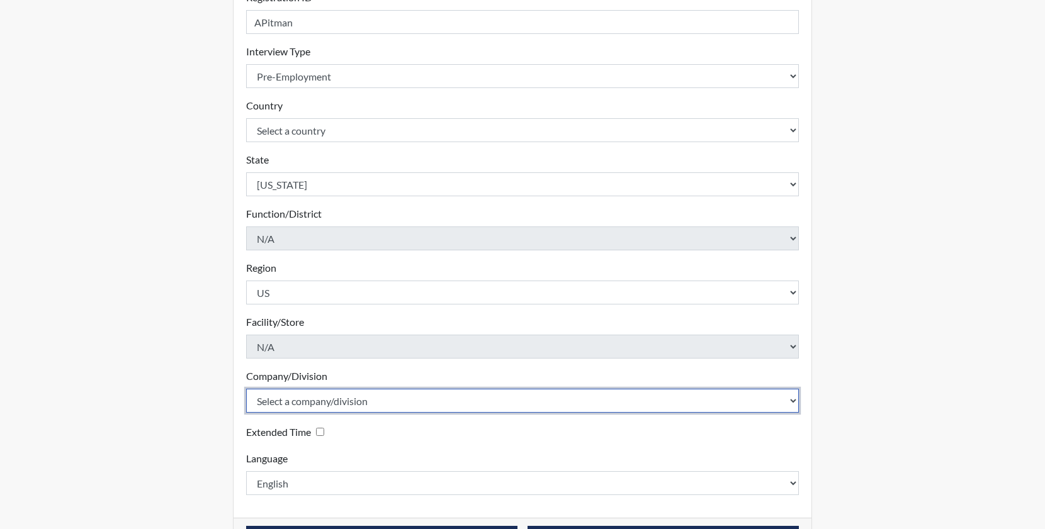
click at [346, 405] on select "Select a company/division Amuddle EVER Elephant Essay GlendaInc INNER Lionheart…" at bounding box center [522, 401] width 553 height 24
select select "e92f1d68-17ba-4258-a75c-a7ef54b42f1b"
click at [246, 389] on select "Select a company/division Amuddle EVER Elephant Essay GlendaInc INNER Lionheart…" at bounding box center [522, 401] width 553 height 24
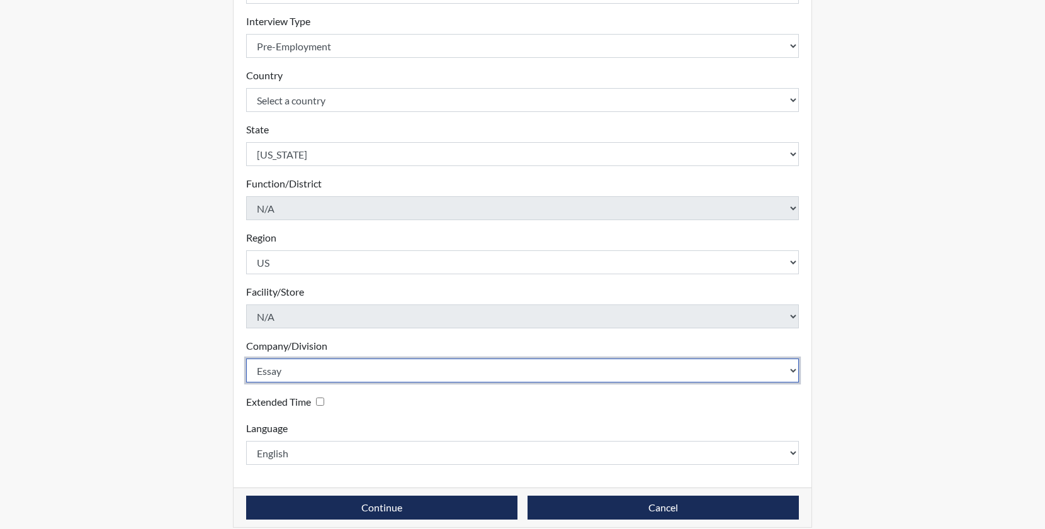
scroll to position [233, 0]
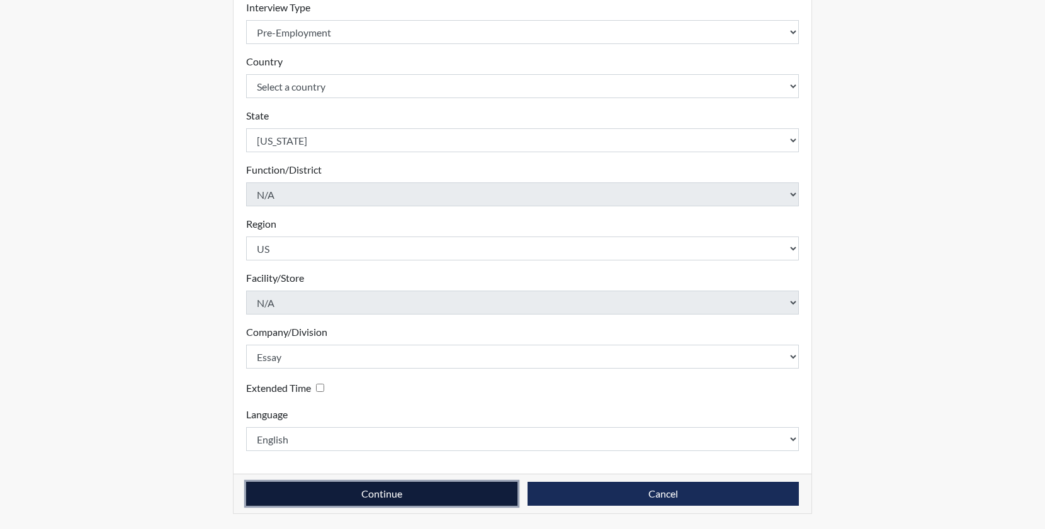
click at [404, 495] on button "Continue" at bounding box center [381, 494] width 271 height 24
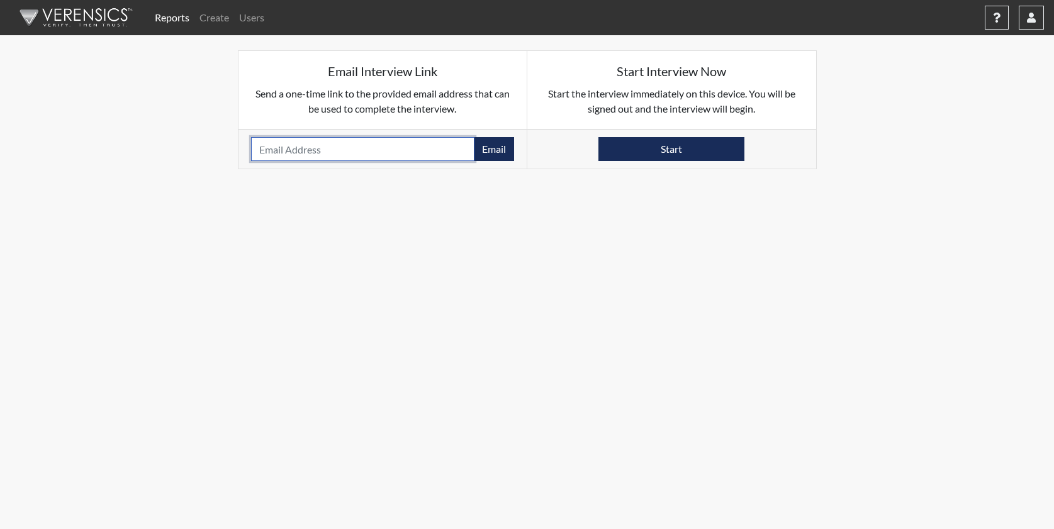
click at [383, 159] on input "email" at bounding box center [363, 149] width 224 height 24
paste input "[PERSON_NAME][EMAIL_ADDRESS][PERSON_NAME][DOMAIN_NAME]"
type input "[PERSON_NAME][EMAIL_ADDRESS][PERSON_NAME][DOMAIN_NAME]"
click at [486, 147] on button "Email" at bounding box center [494, 149] width 40 height 24
